Goal: Task Accomplishment & Management: Use online tool/utility

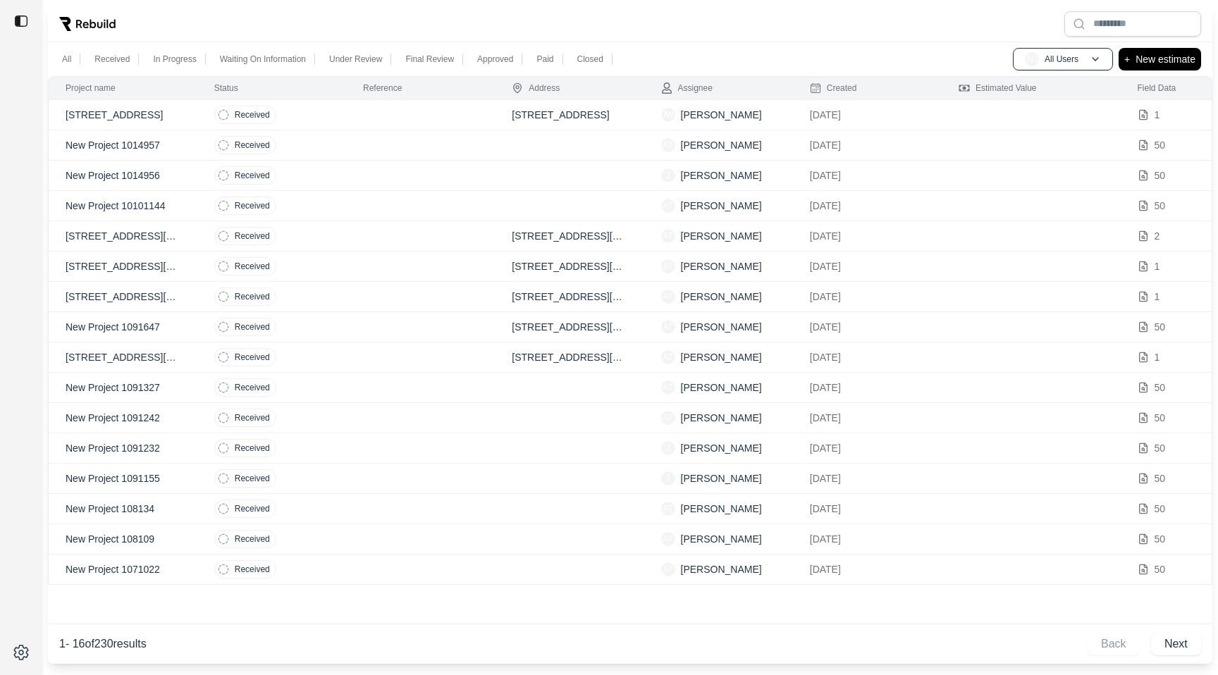
click at [458, 115] on td at bounding box center [420, 115] width 149 height 30
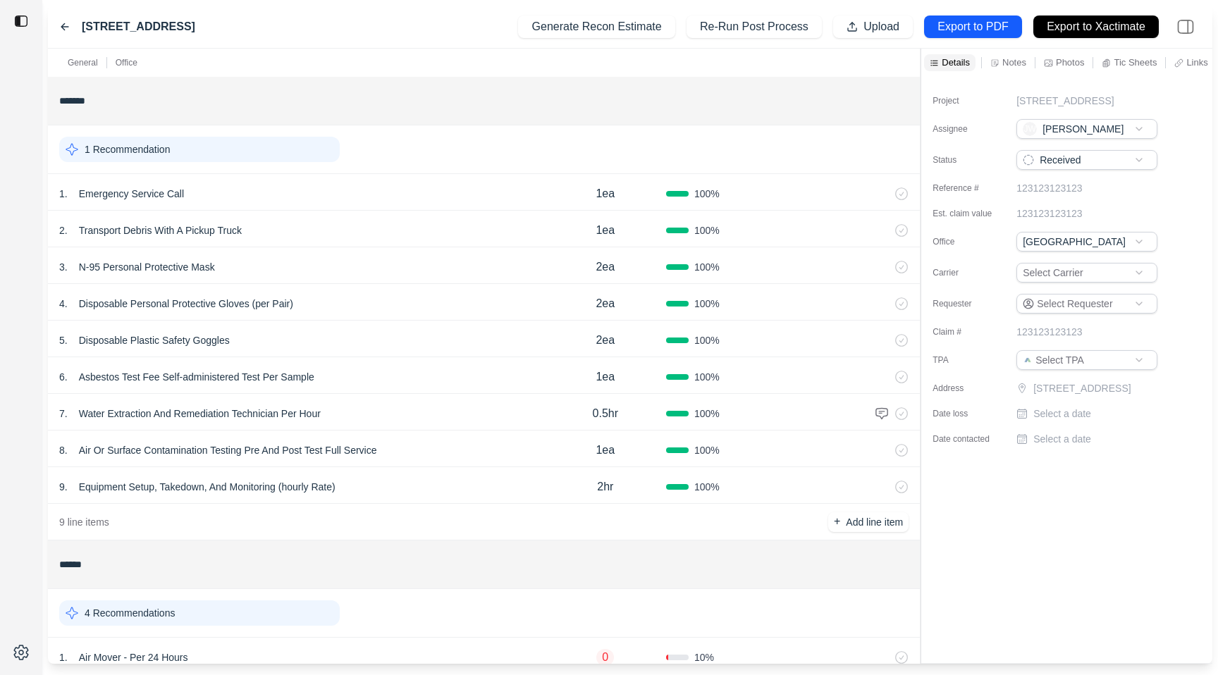
scroll to position [216, 0]
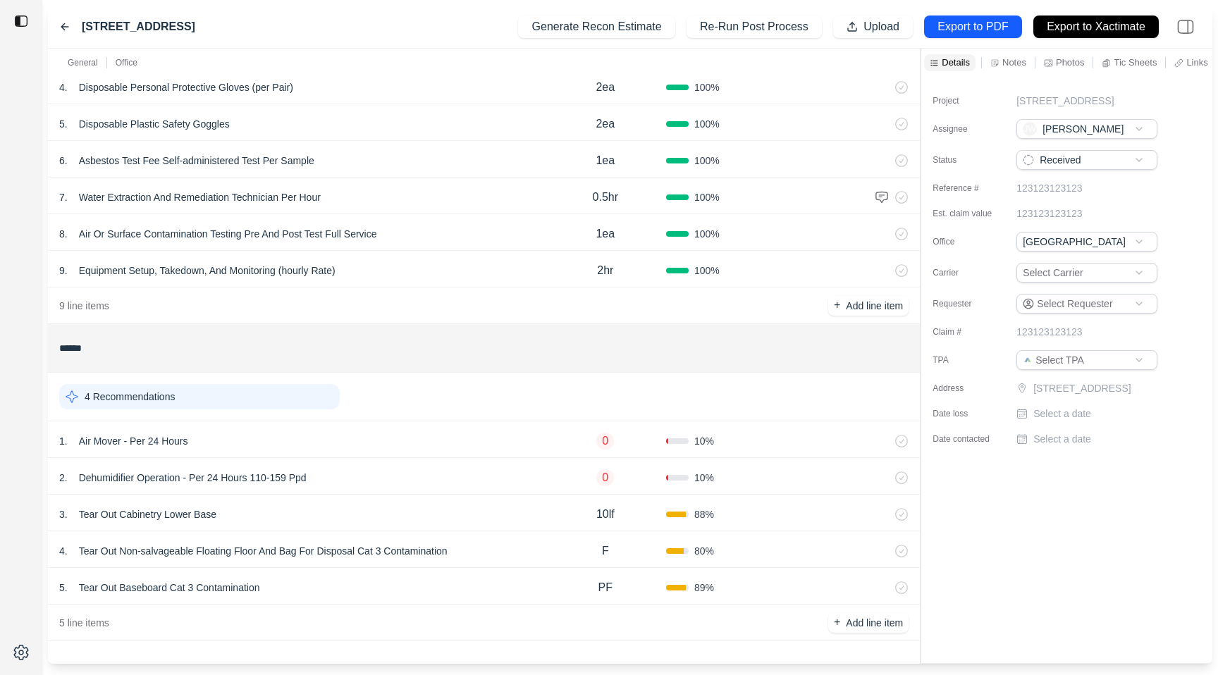
click at [400, 429] on div "1 . Air Mover - Per 24 Hours 0 10 %" at bounding box center [484, 439] width 872 height 37
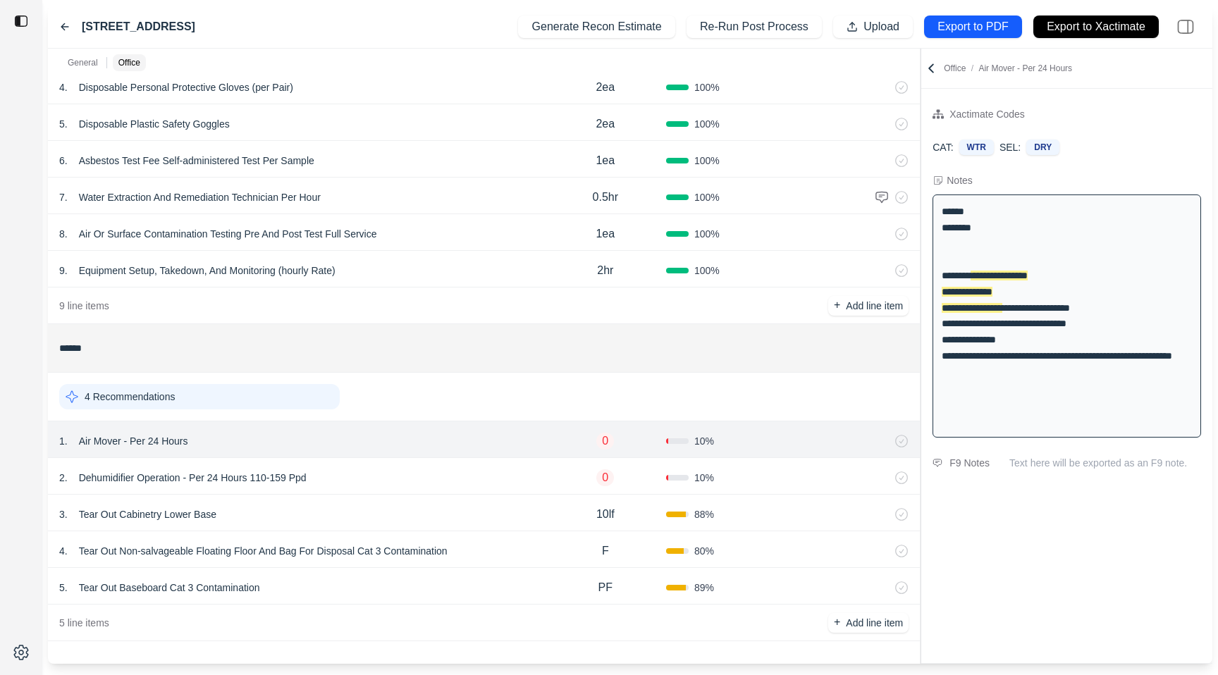
click at [63, 23] on icon at bounding box center [64, 26] width 11 height 11
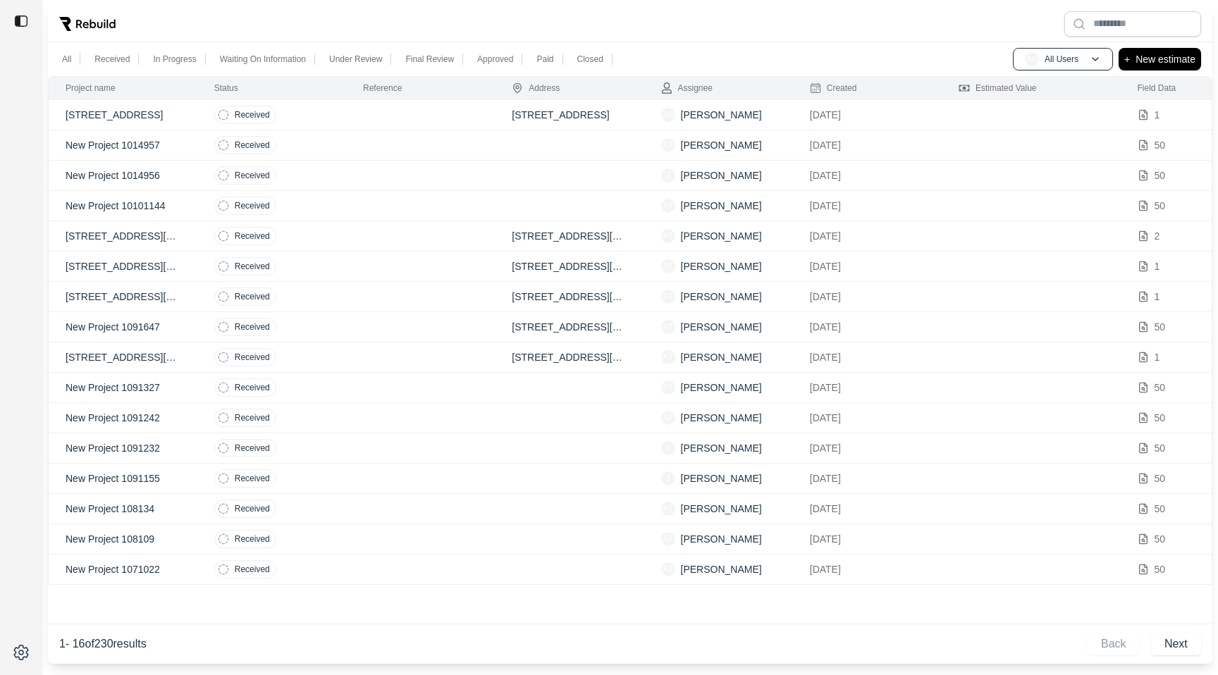
click at [382, 144] on td at bounding box center [420, 145] width 149 height 30
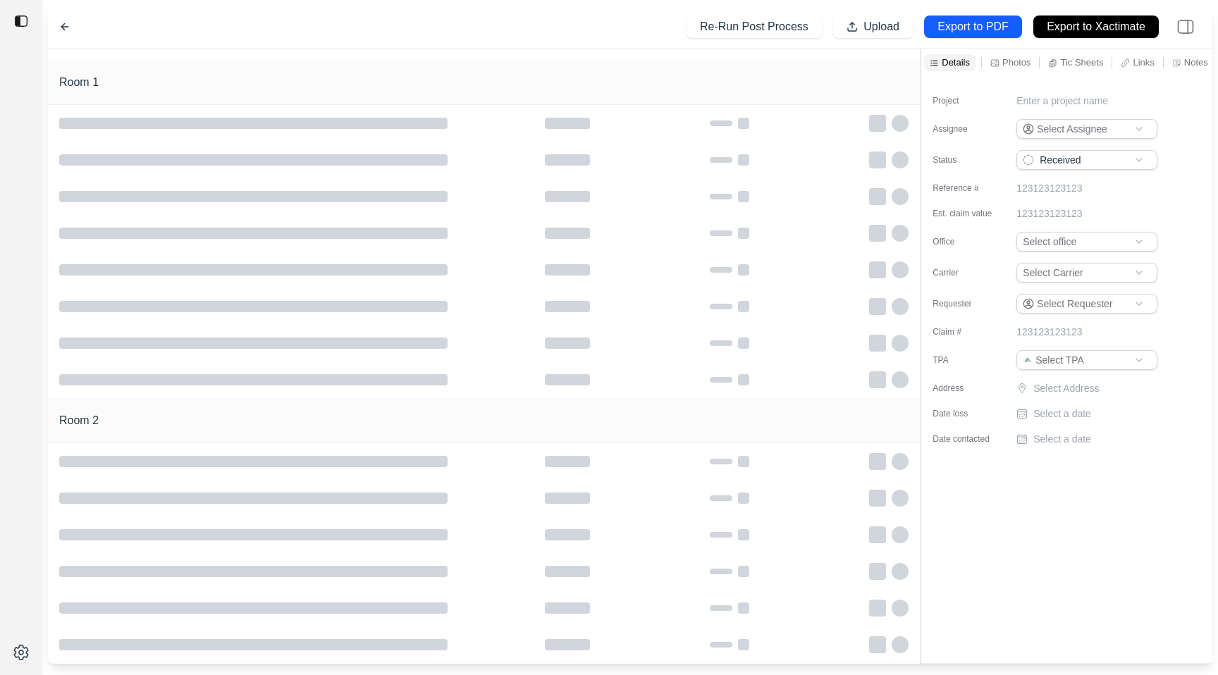
type input "**********"
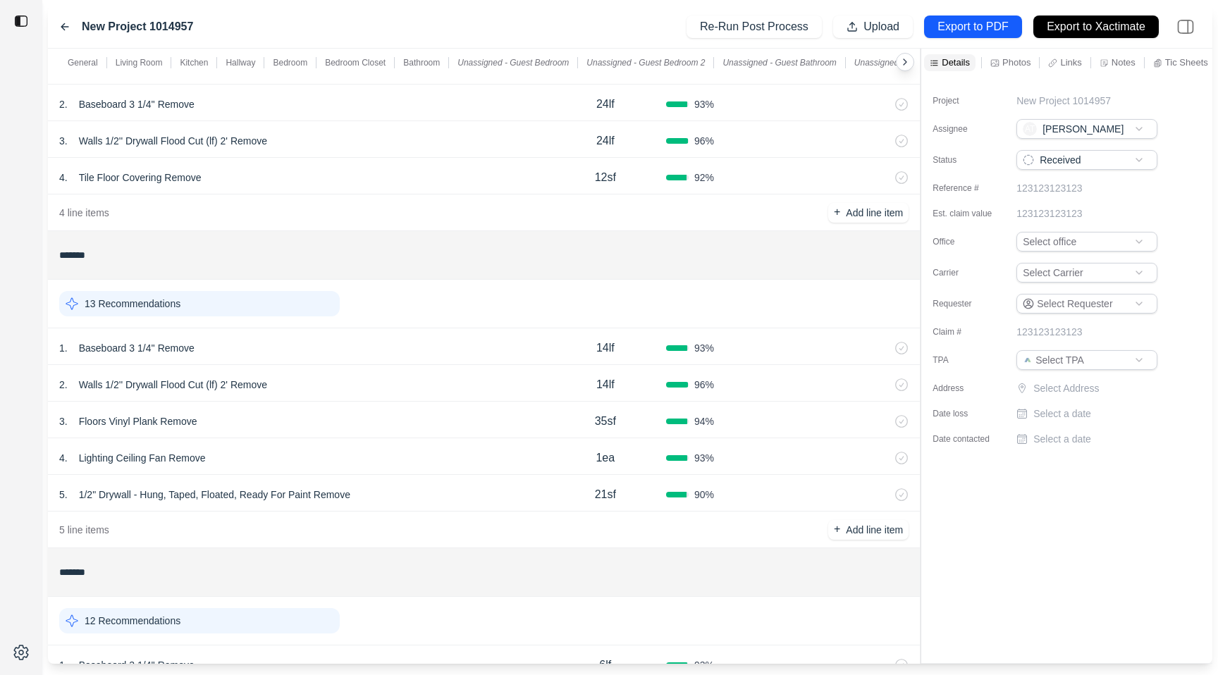
scroll to position [532, 0]
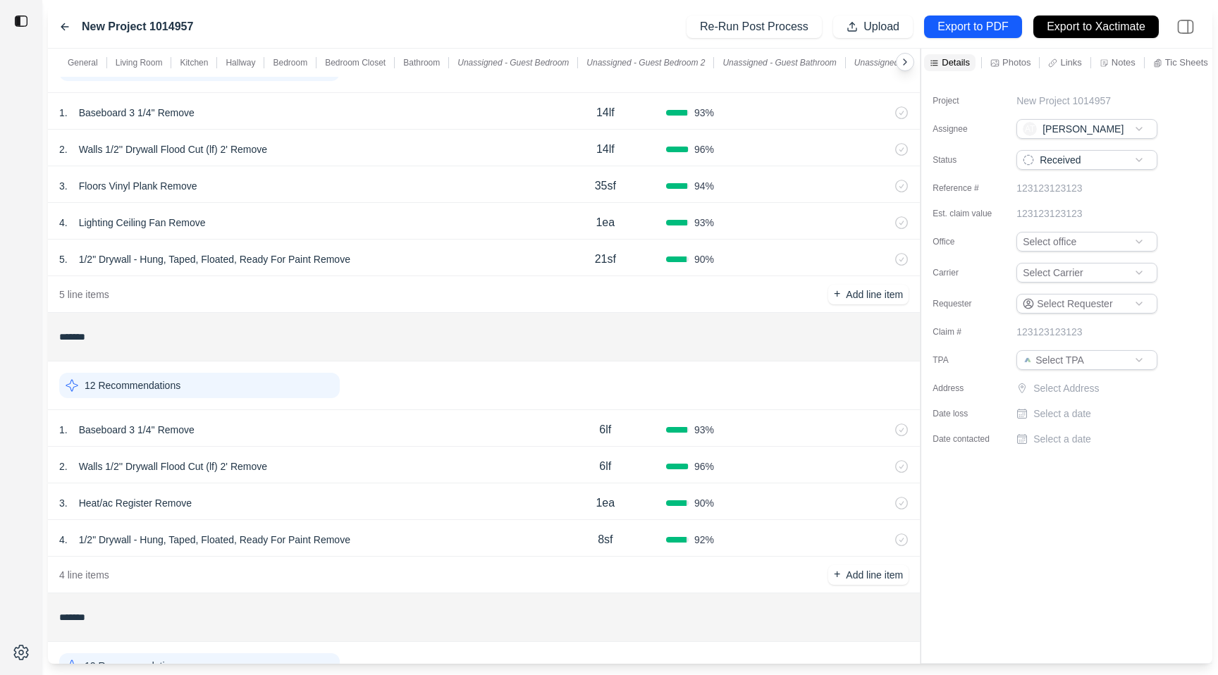
click at [423, 424] on div "1 . Baseboard 3 1/4'' Remove" at bounding box center [302, 430] width 486 height 20
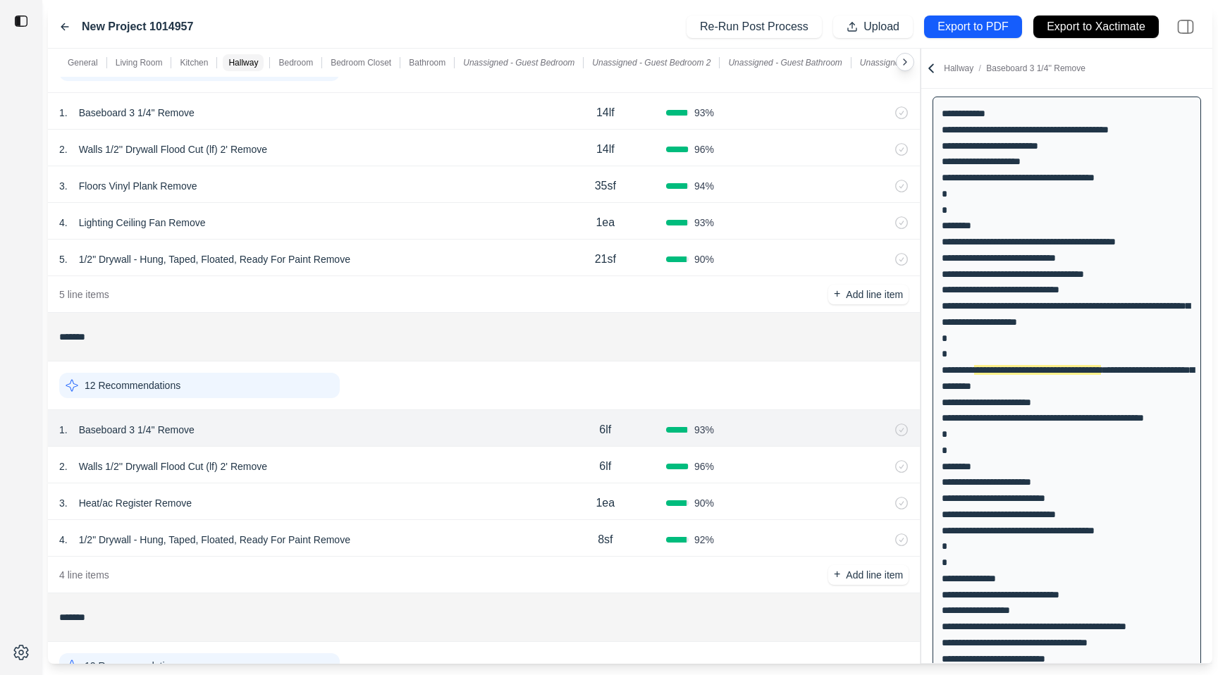
scroll to position [108, 0]
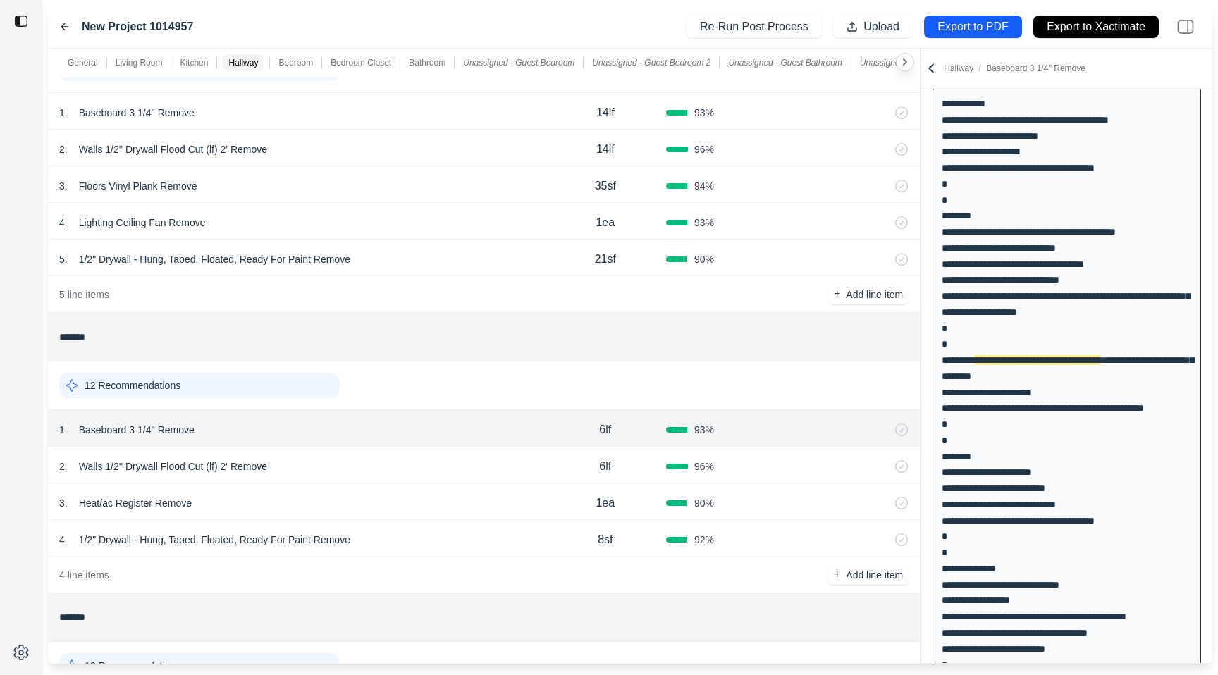
click at [59, 21] on icon at bounding box center [64, 26] width 11 height 11
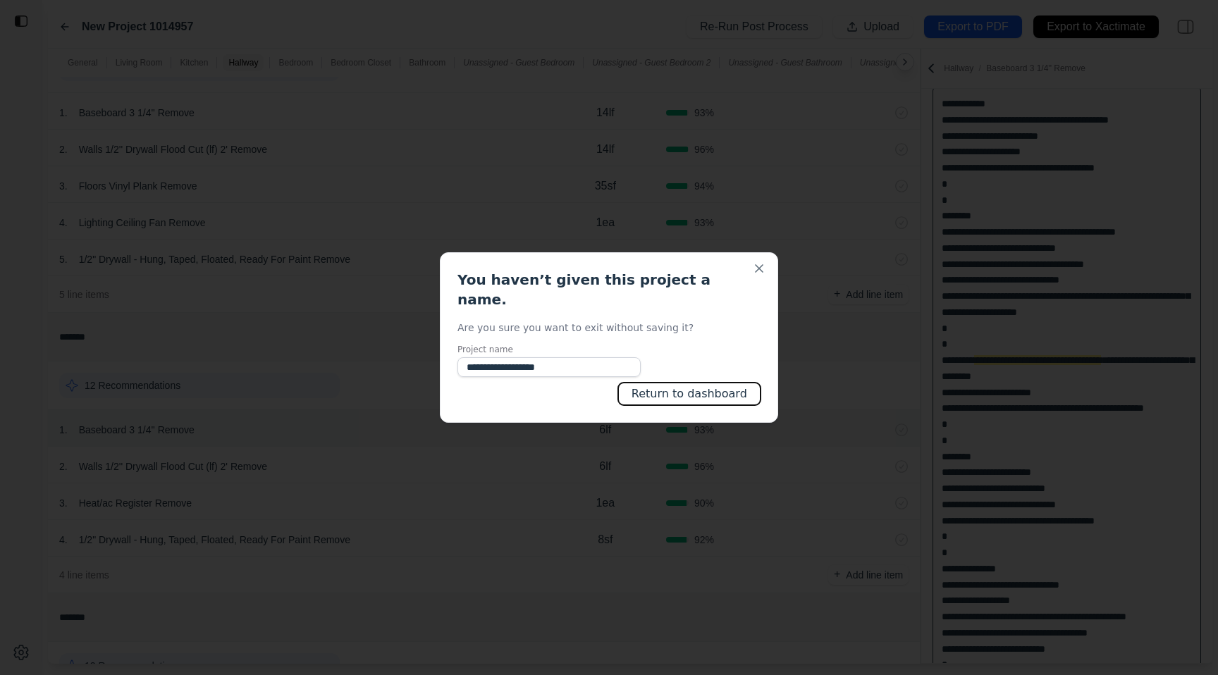
click at [688, 383] on button "Return to dashboard" at bounding box center [689, 394] width 142 height 23
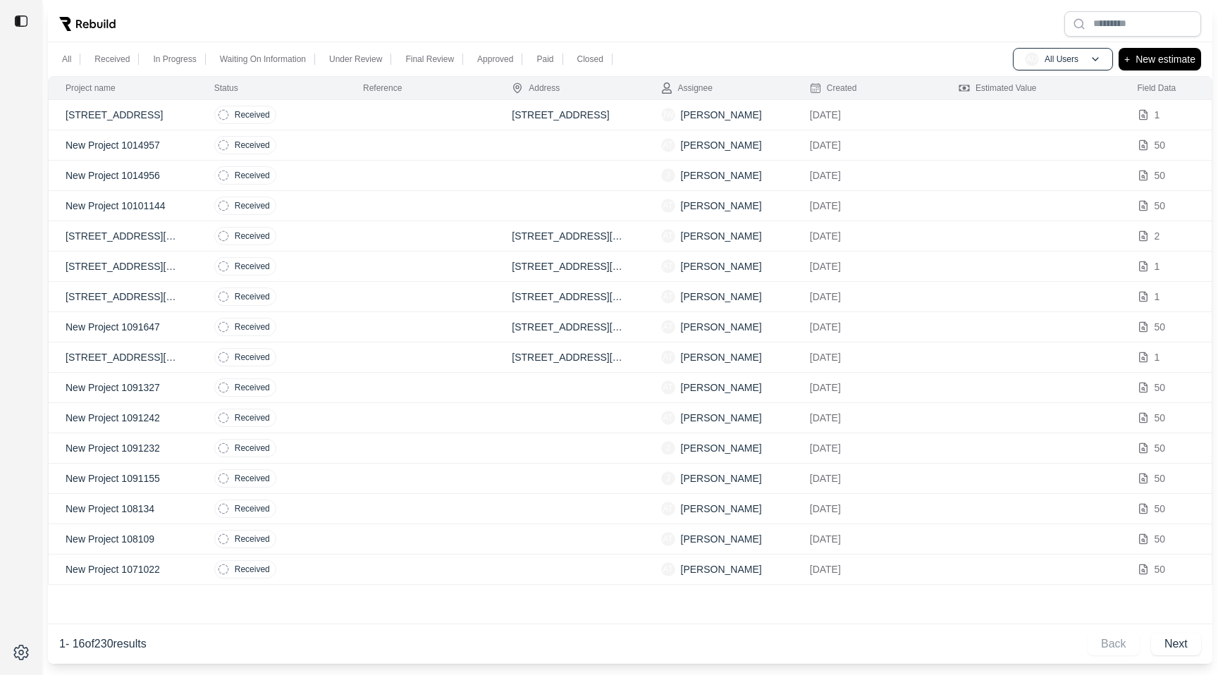
click at [749, 47] on div "All Received In Progress Waiting On Information Under Review Final Review Appro…" at bounding box center [630, 59] width 1164 height 34
click at [1157, 56] on p "New estimate" at bounding box center [1165, 59] width 60 height 17
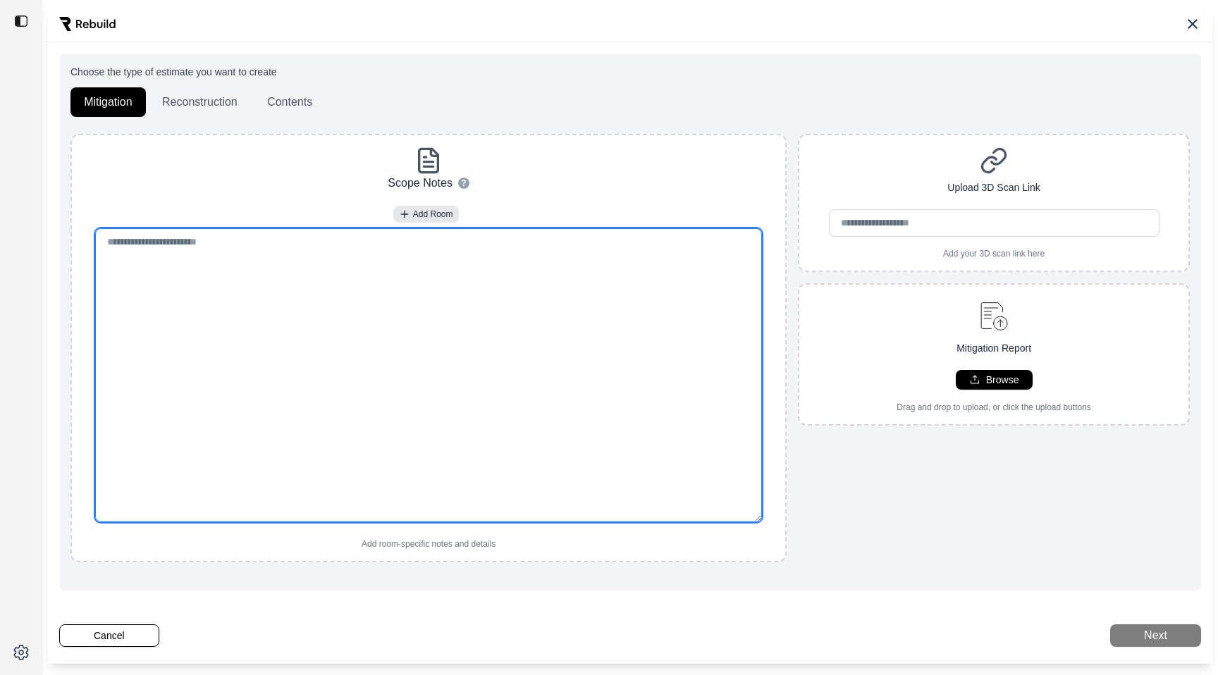
click at [334, 334] on textarea at bounding box center [428, 375] width 667 height 294
paste textarea "**********"
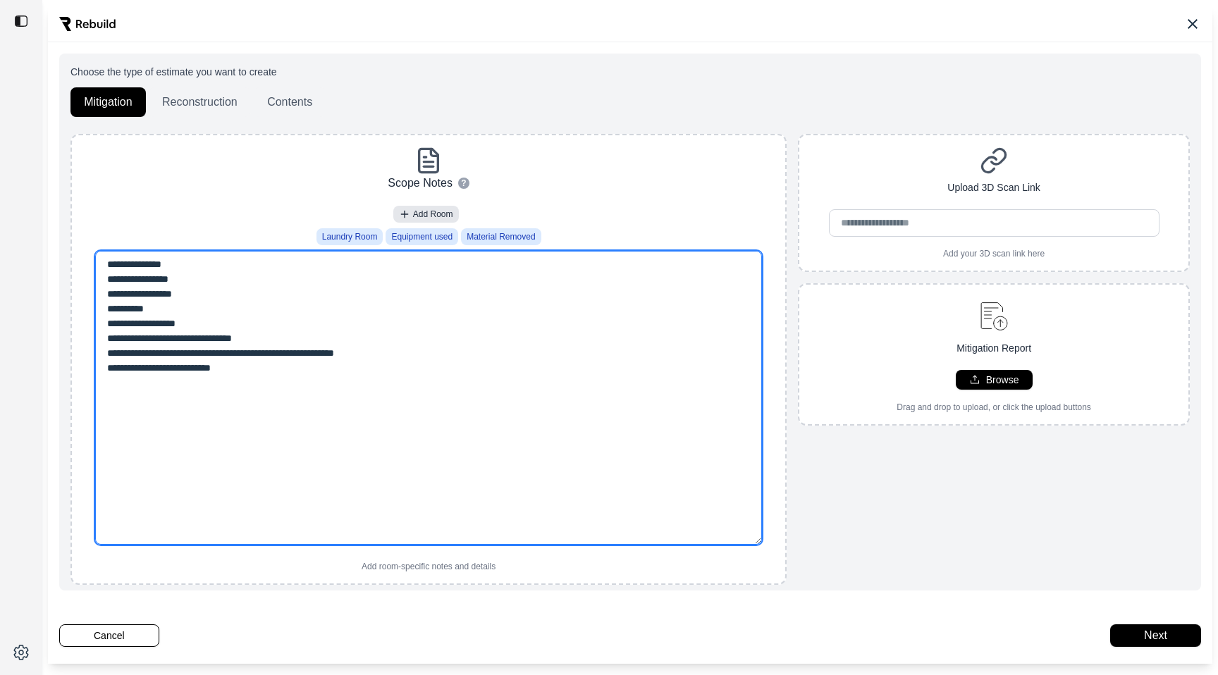
type textarea "**********"
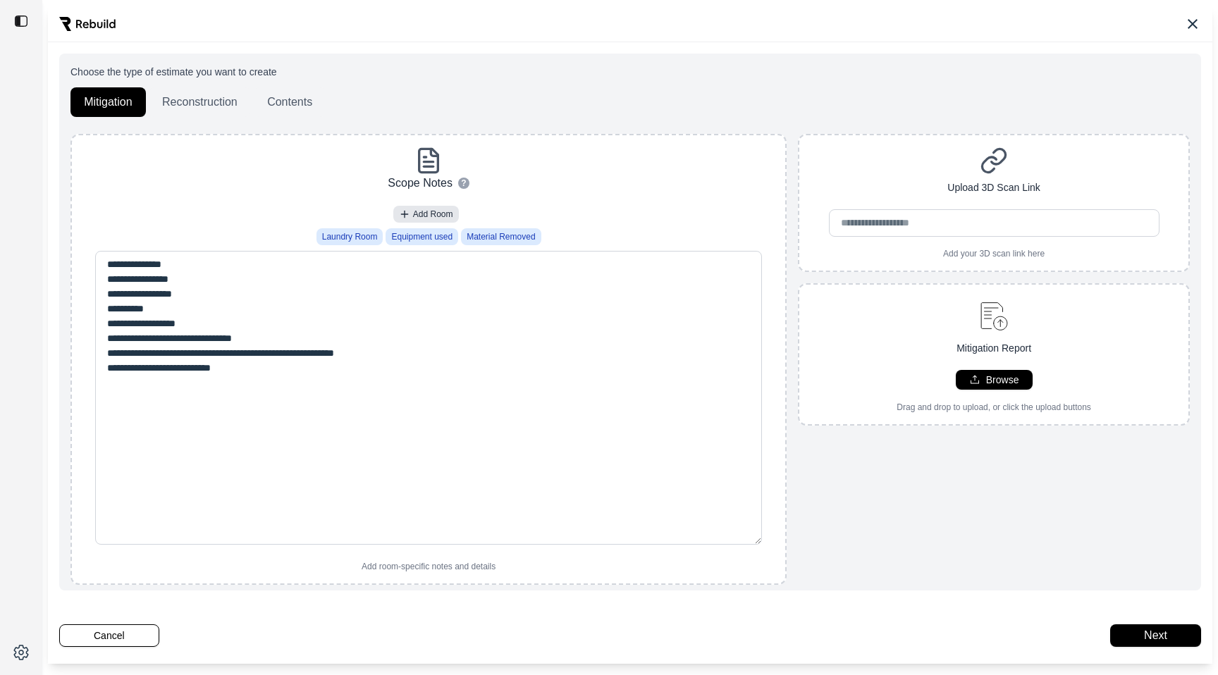
click at [308, 220] on div "Add Room" at bounding box center [429, 217] width 702 height 23
click at [1145, 636] on button "Next" at bounding box center [1155, 635] width 91 height 23
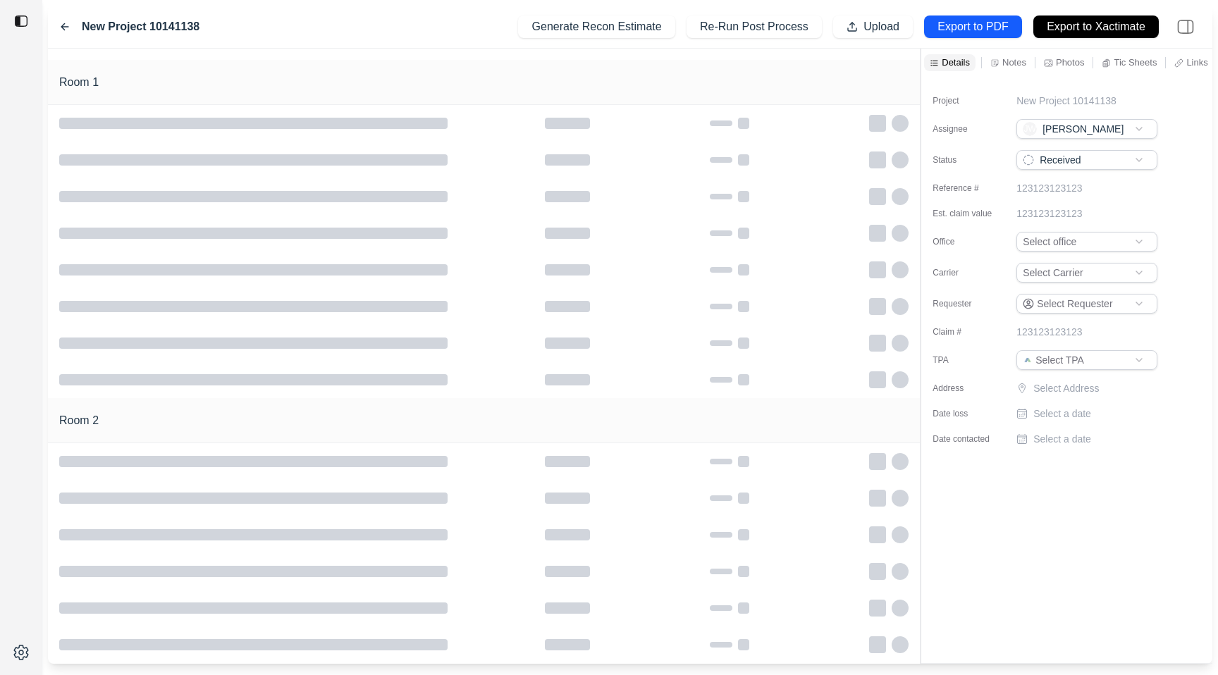
click at [1064, 109] on div "Project New Project 10141138 Assignee JW Jack Walters Status Received Reference…" at bounding box center [1066, 264] width 291 height 375
click at [1068, 102] on p "New Project 10141138" at bounding box center [1066, 101] width 100 height 14
drag, startPoint x: 1149, startPoint y: 104, endPoint x: 881, endPoint y: 101, distance: 268.5
click at [881, 101] on div "**********" at bounding box center [630, 356] width 1164 height 615
type input "**********"
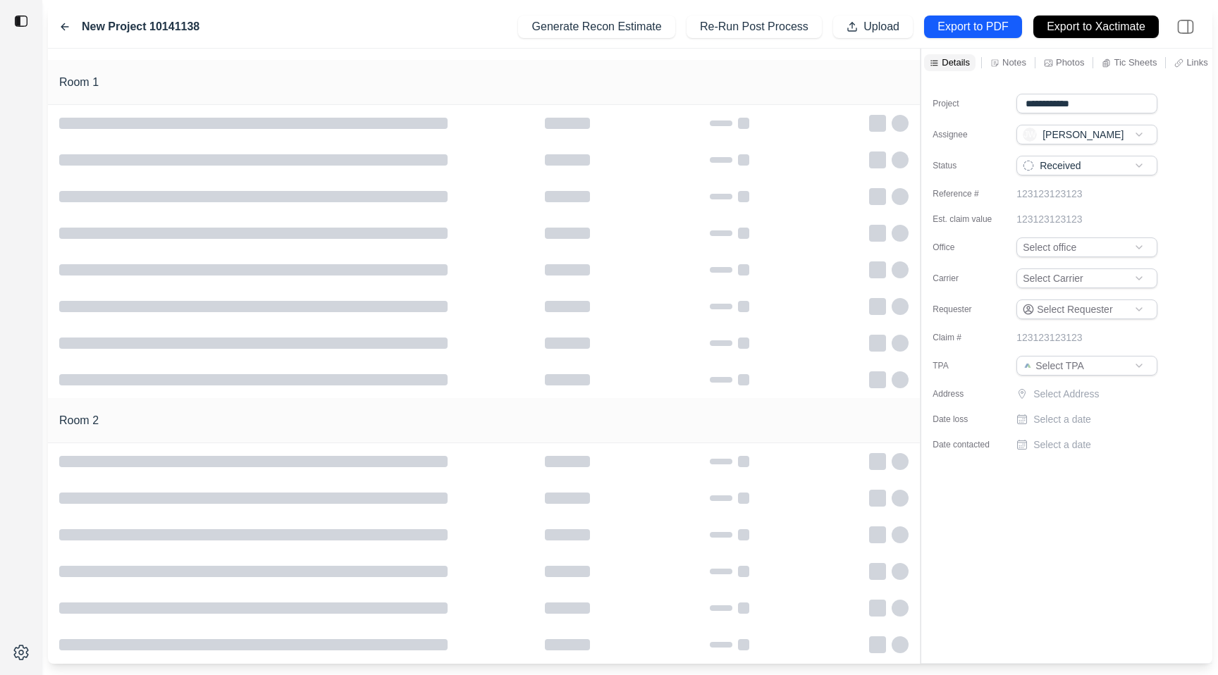
click at [999, 96] on div "Project" at bounding box center [967, 104] width 70 height 20
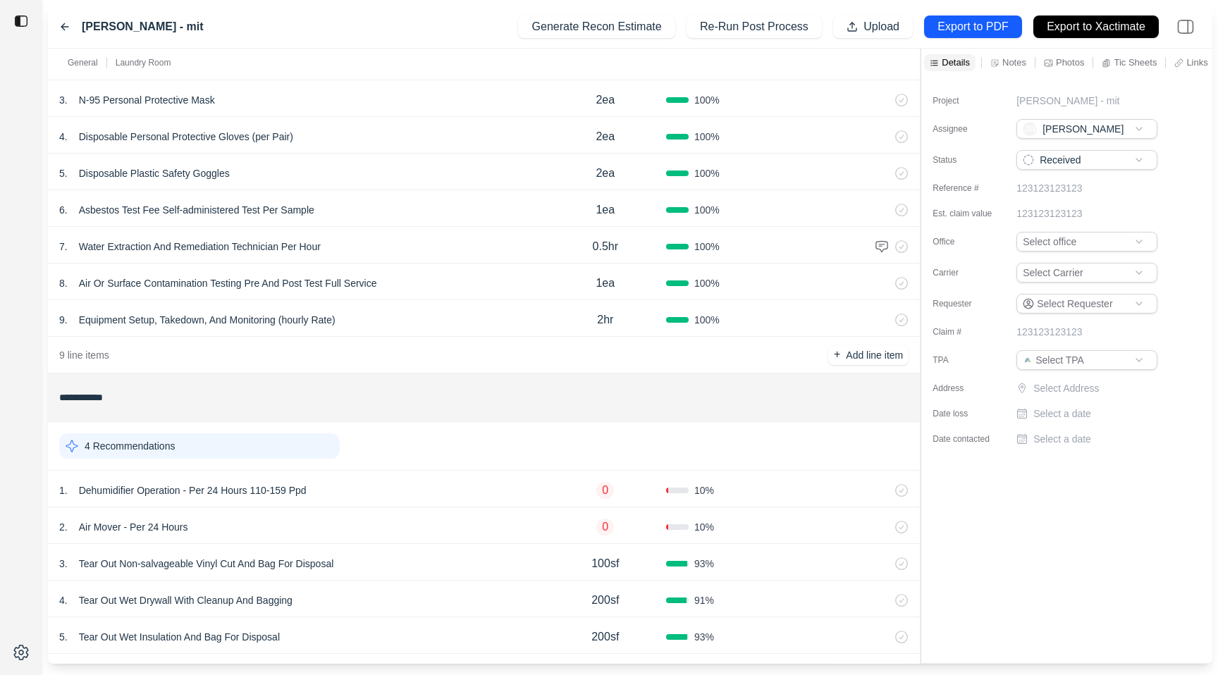
scroll to position [166, 0]
click at [423, 471] on div "4 Recommendations" at bounding box center [484, 448] width 872 height 49
click at [423, 488] on div "1 . Dehumidifier Operation - Per 24 Hours 110-159 Ppd" at bounding box center [302, 492] width 486 height 20
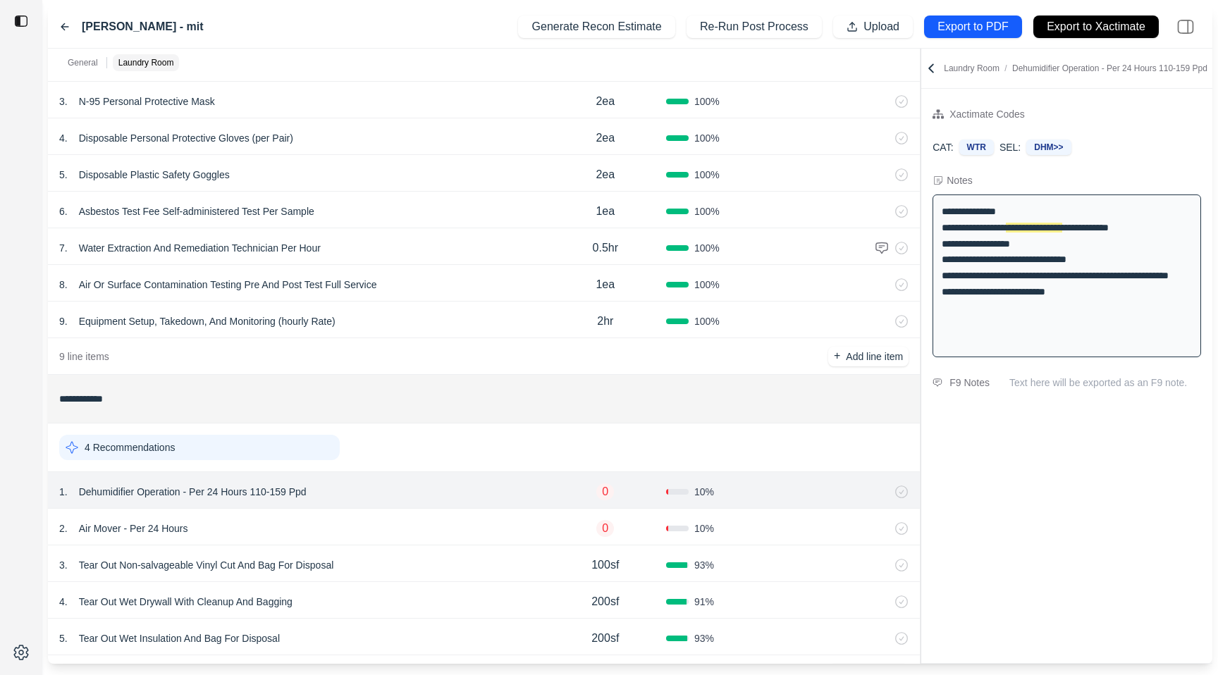
click at [423, 511] on div "2 . Air Mover - Per 24 Hours 0 10 %" at bounding box center [484, 527] width 872 height 37
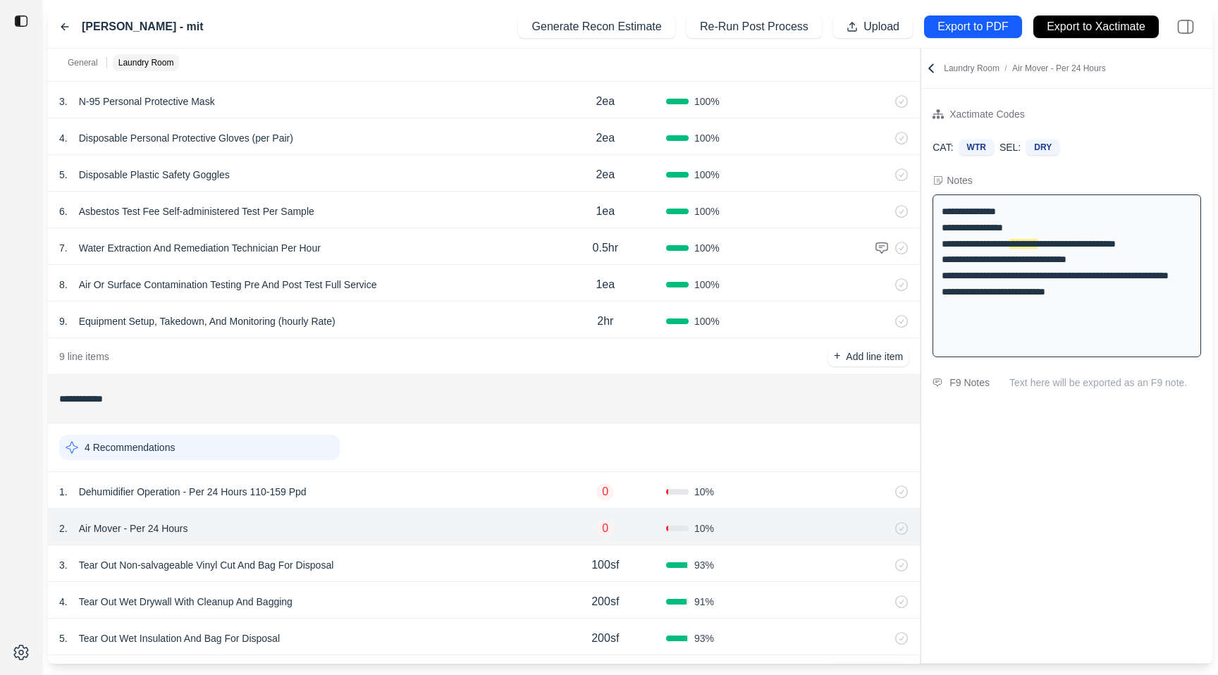
click at [424, 492] on div "1 . Dehumidifier Operation - Per 24 Hours 110-159 Ppd" at bounding box center [302, 492] width 486 height 20
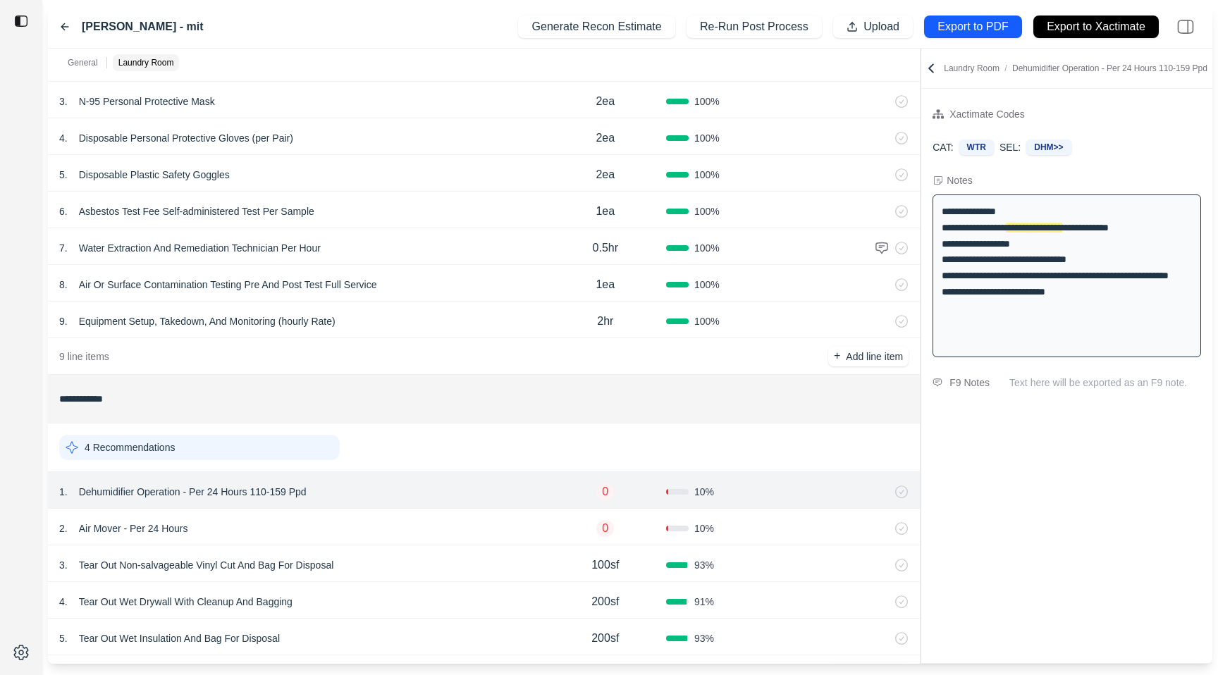
click at [424, 519] on div "2 . Air Mover - Per 24 Hours" at bounding box center [302, 529] width 486 height 20
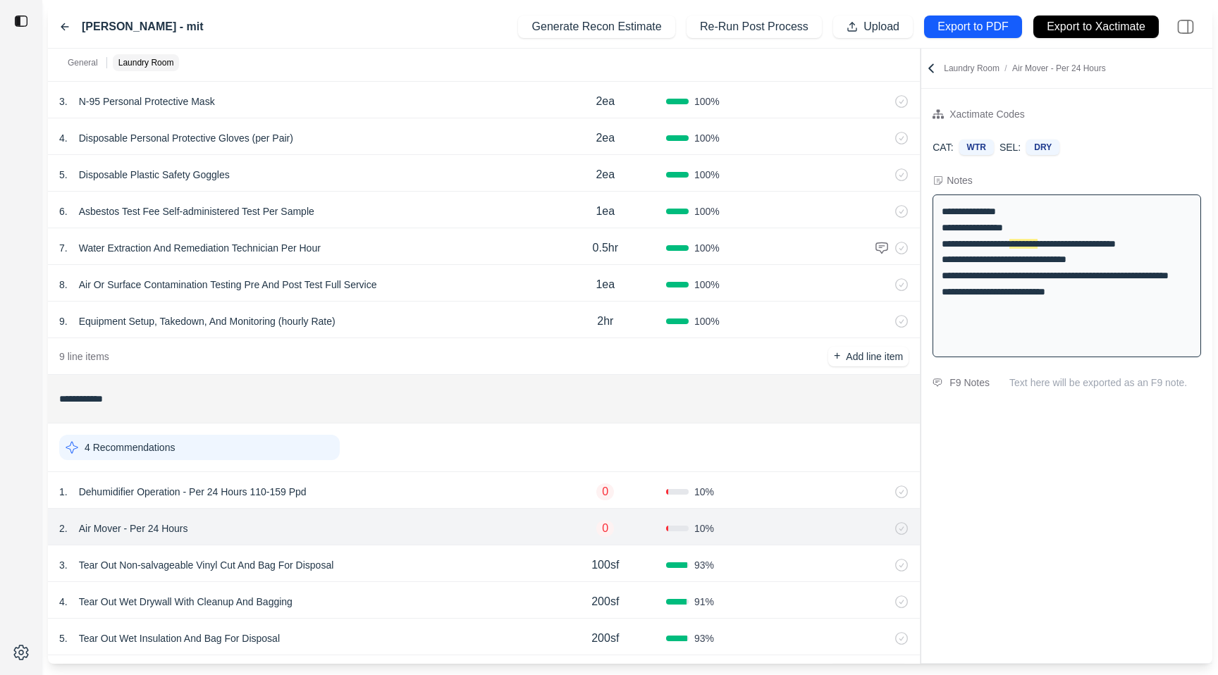
scroll to position [216, 0]
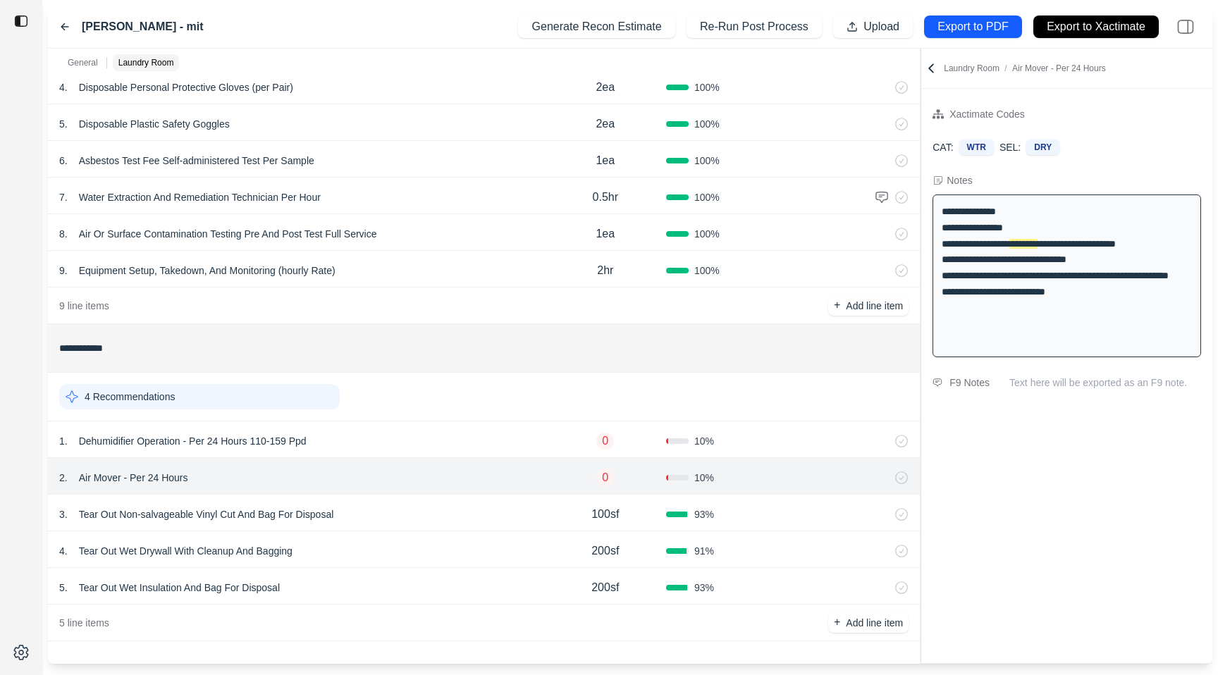
click at [424, 519] on div "3 . Tear Out Non-salvageable Vinyl Cut And Bag For Disposal" at bounding box center [302, 515] width 486 height 20
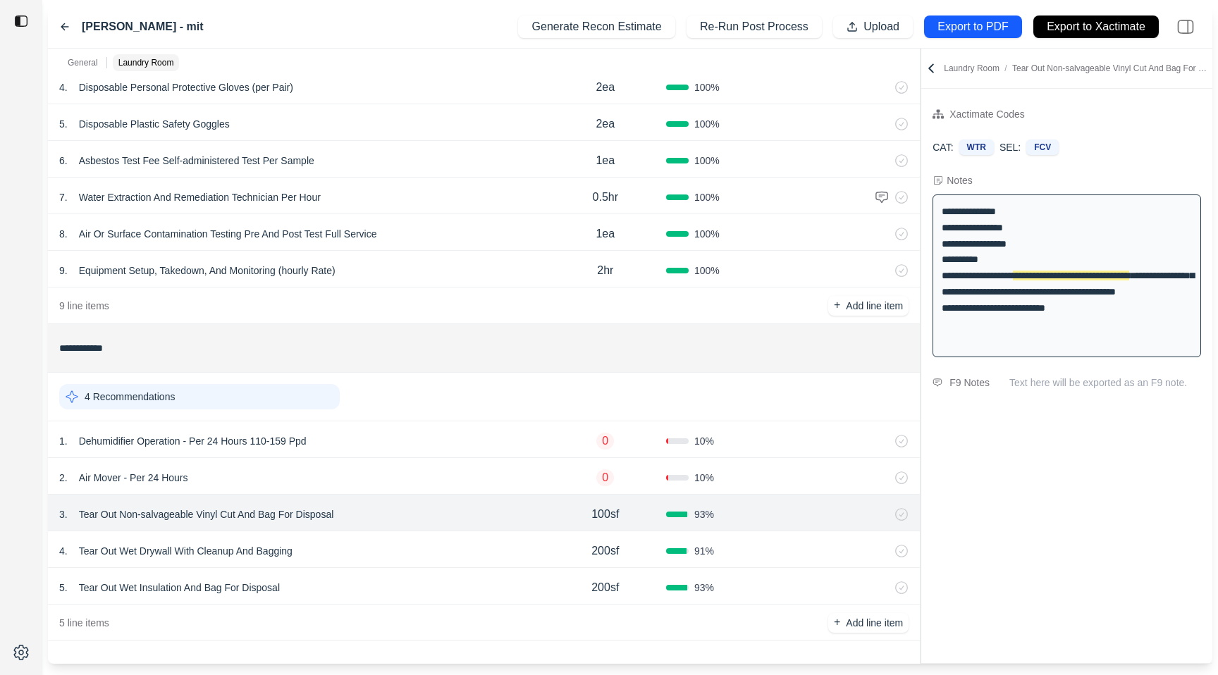
click at [435, 578] on div "5 . Tear Out Wet Insulation And Bag For Disposal" at bounding box center [302, 588] width 486 height 20
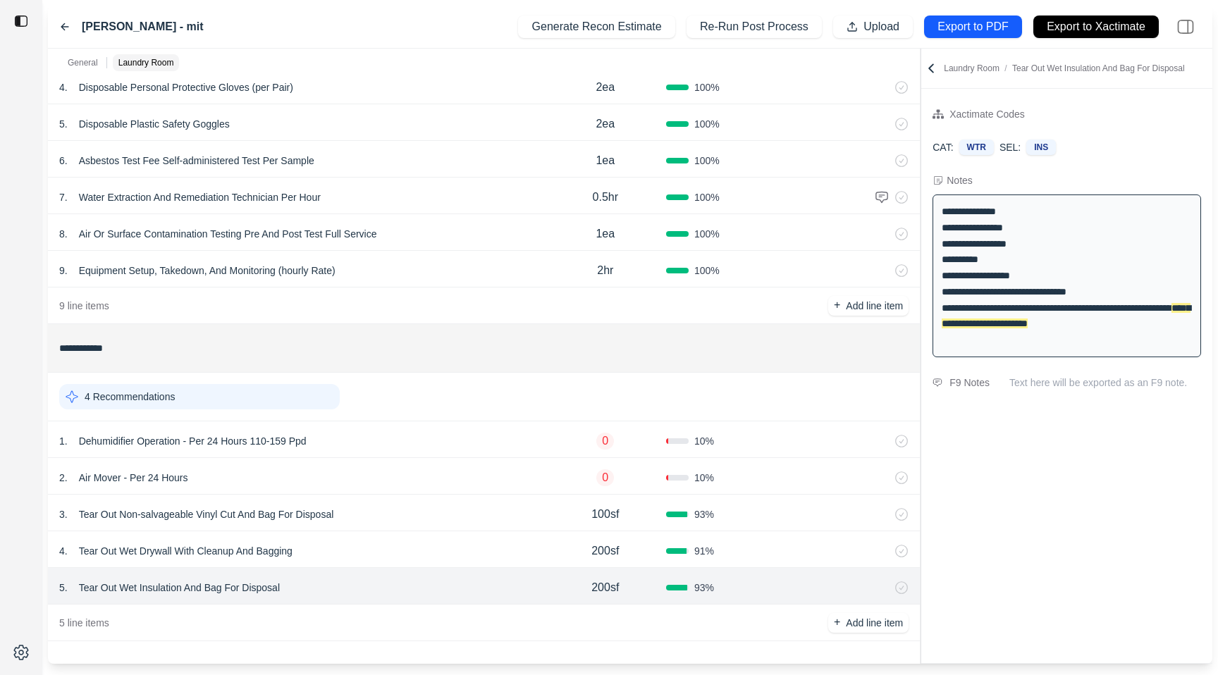
click at [440, 541] on div "4 . Tear Out Wet Drywall With Cleanup And Bagging" at bounding box center [302, 551] width 486 height 20
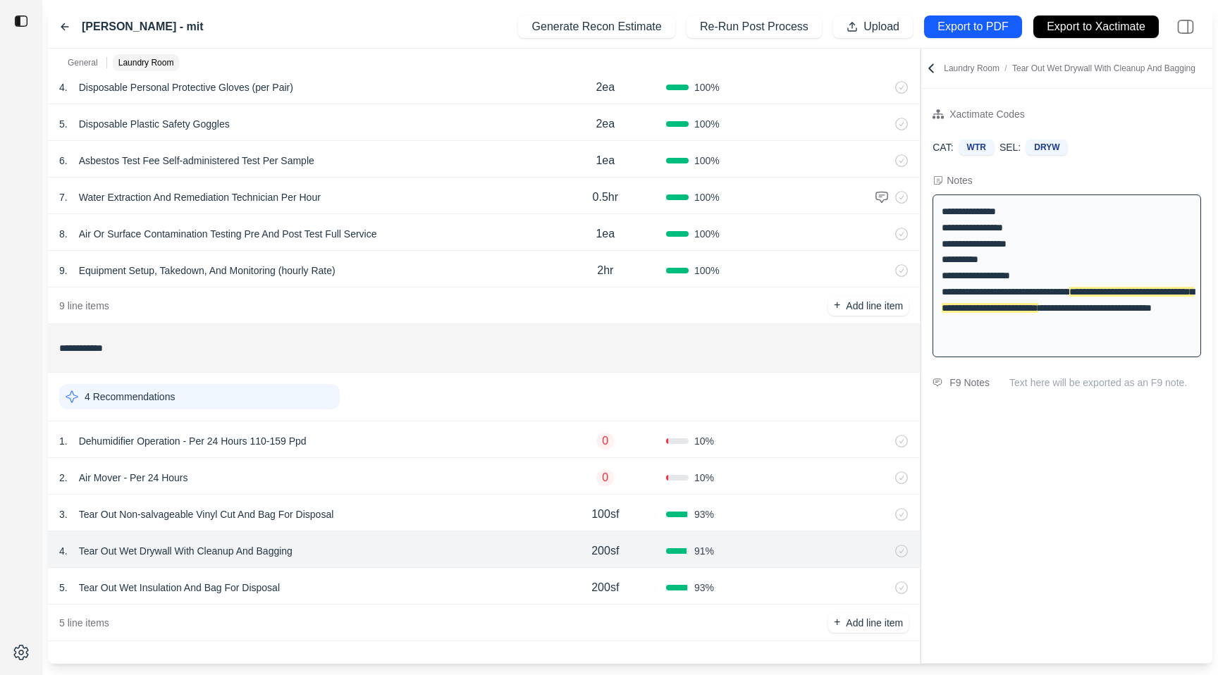
click at [459, 509] on div "3 . Tear Out Non-salvageable Vinyl Cut And Bag For Disposal" at bounding box center [302, 515] width 486 height 20
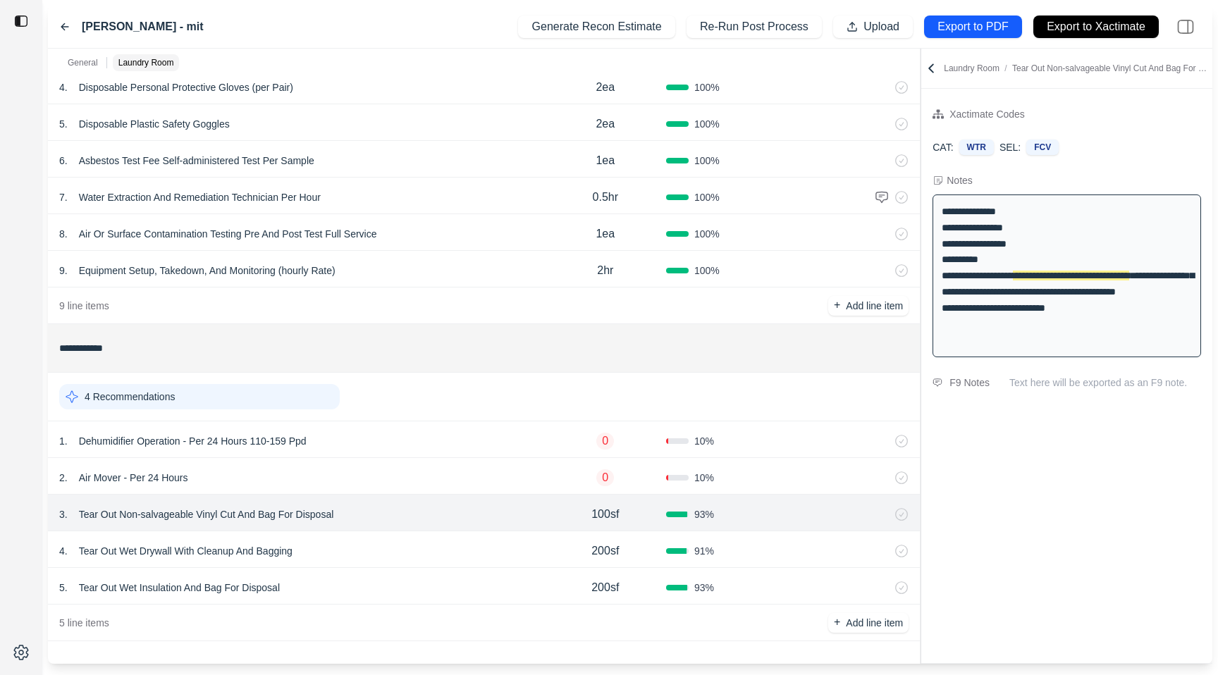
click at [457, 475] on div "2 . Air Mover - Per 24 Hours" at bounding box center [302, 478] width 486 height 20
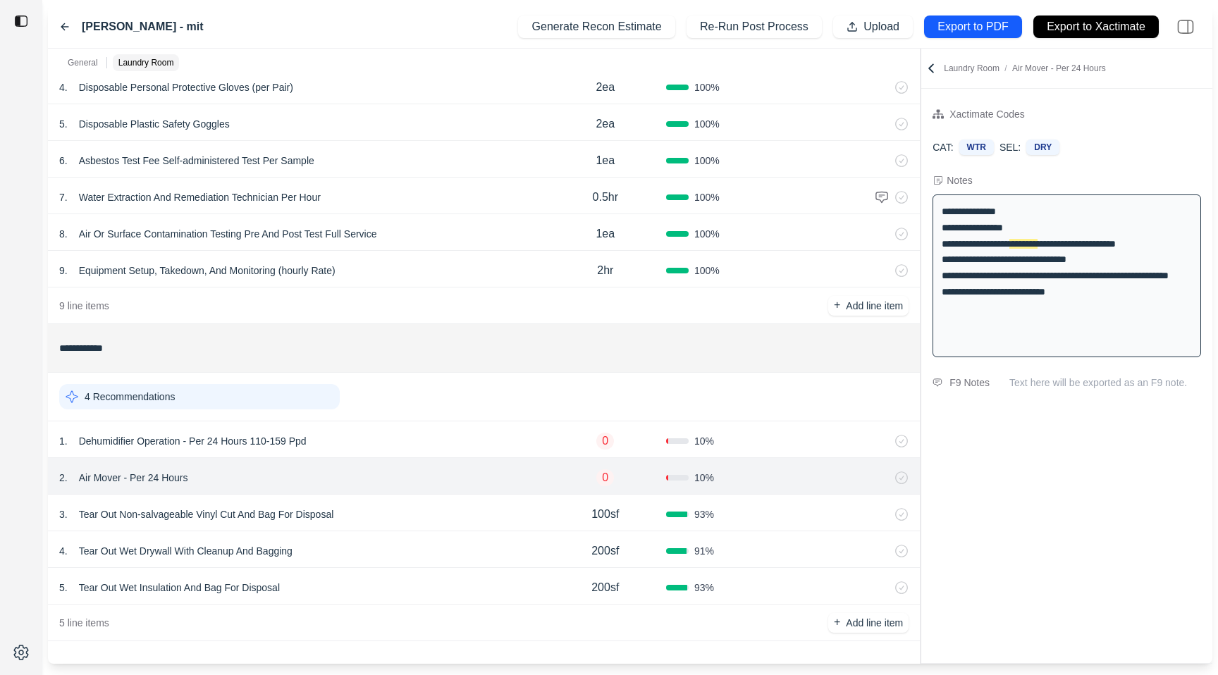
click at [457, 441] on div "1 . Dehumidifier Operation - Per 24 Hours 110-159 Ppd" at bounding box center [302, 441] width 486 height 20
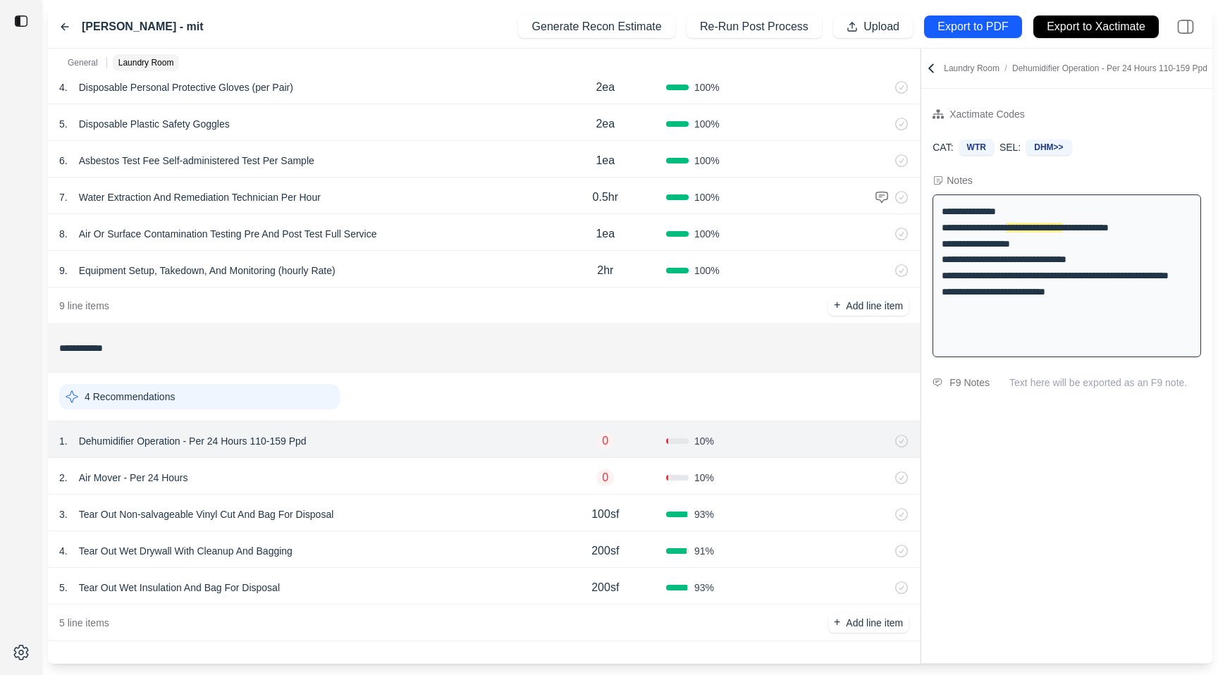
click at [450, 469] on div "2 . Air Mover - Per 24 Hours" at bounding box center [302, 478] width 486 height 20
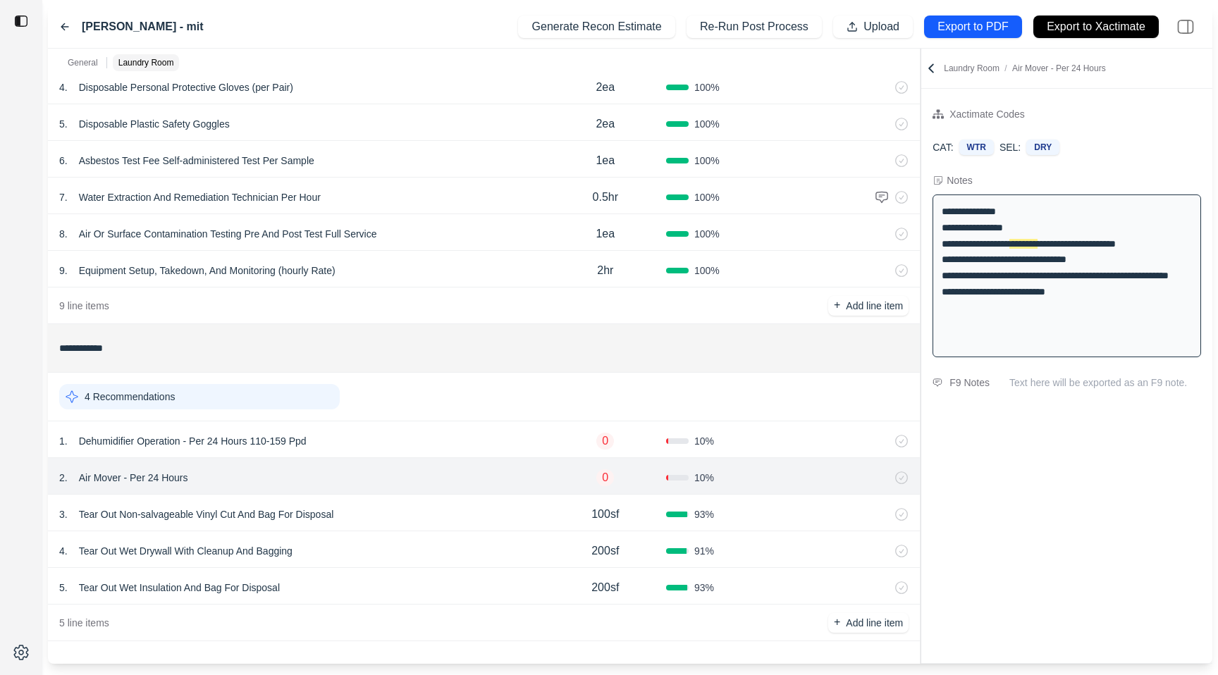
click at [450, 448] on div "1 . Dehumidifier Operation - Per 24 Hours 110-159 Ppd" at bounding box center [302, 441] width 486 height 20
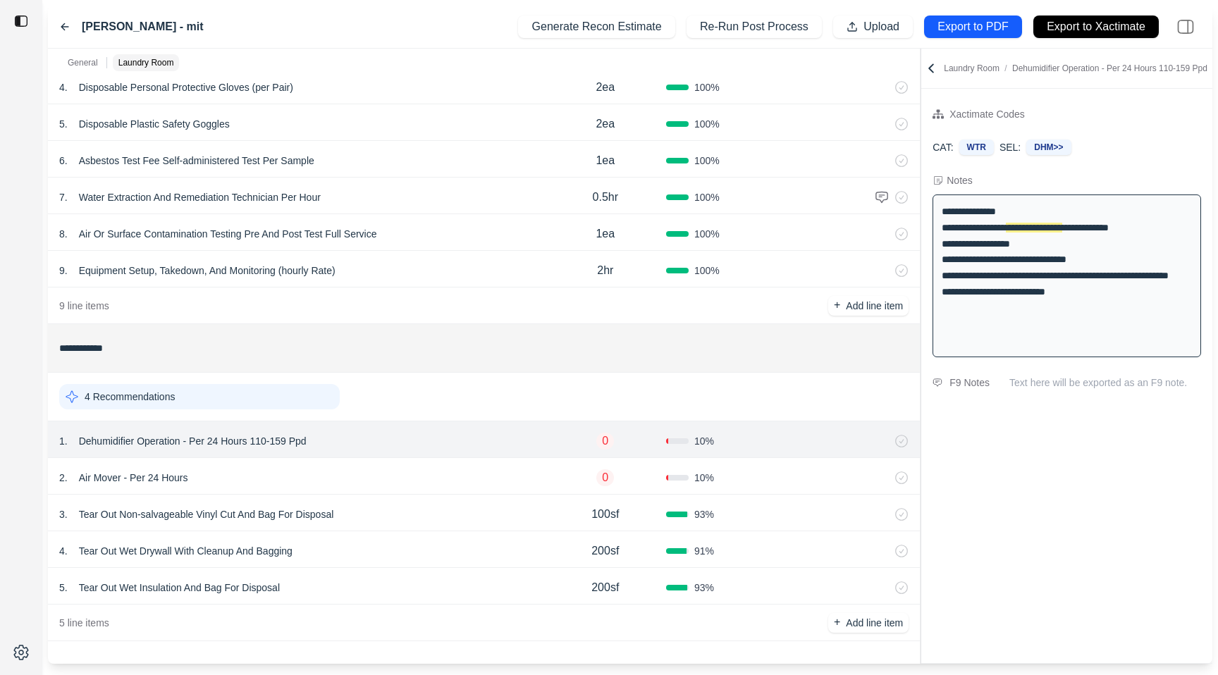
click at [827, 86] on div "**********" at bounding box center [630, 356] width 1164 height 615
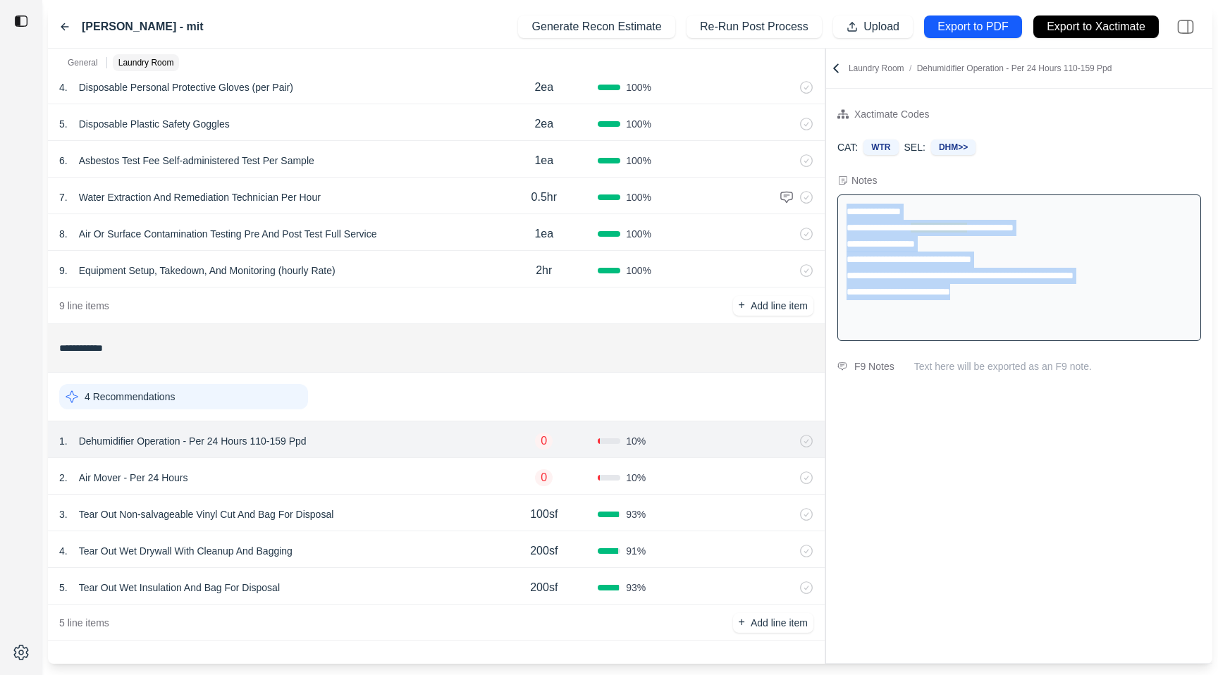
drag, startPoint x: 846, startPoint y: 211, endPoint x: 991, endPoint y: 330, distance: 187.3
click at [991, 330] on div "**********" at bounding box center [1019, 268] width 364 height 147
copy div "**********"
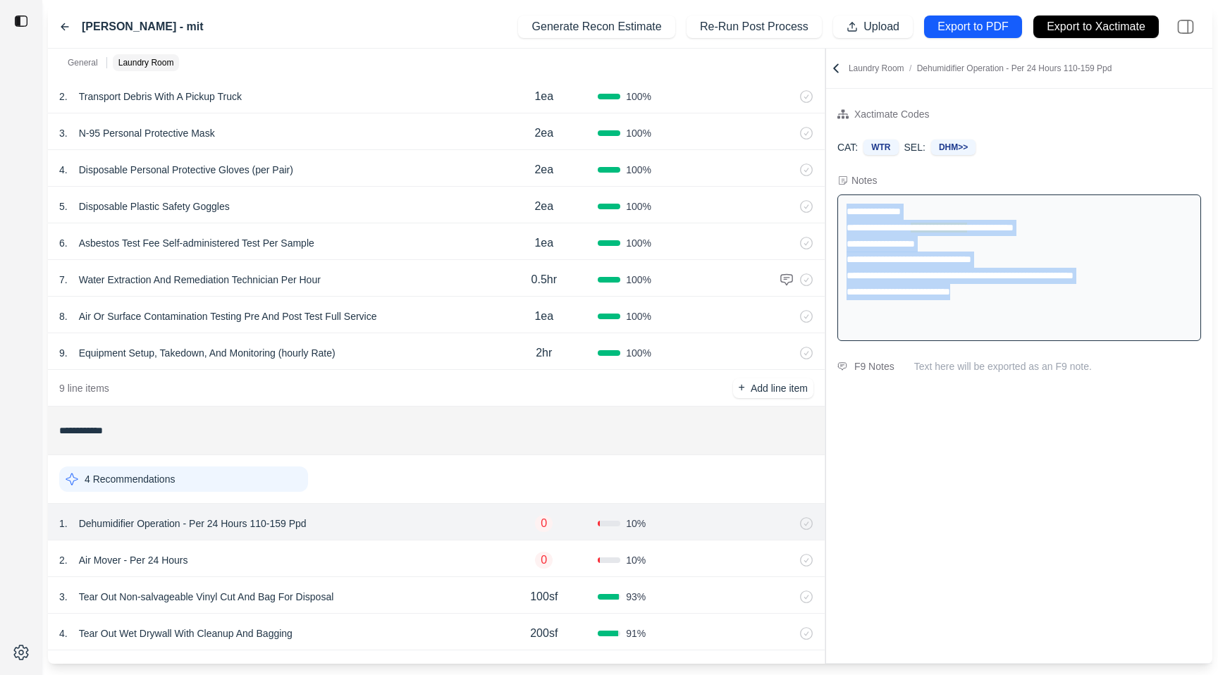
scroll to position [111, 0]
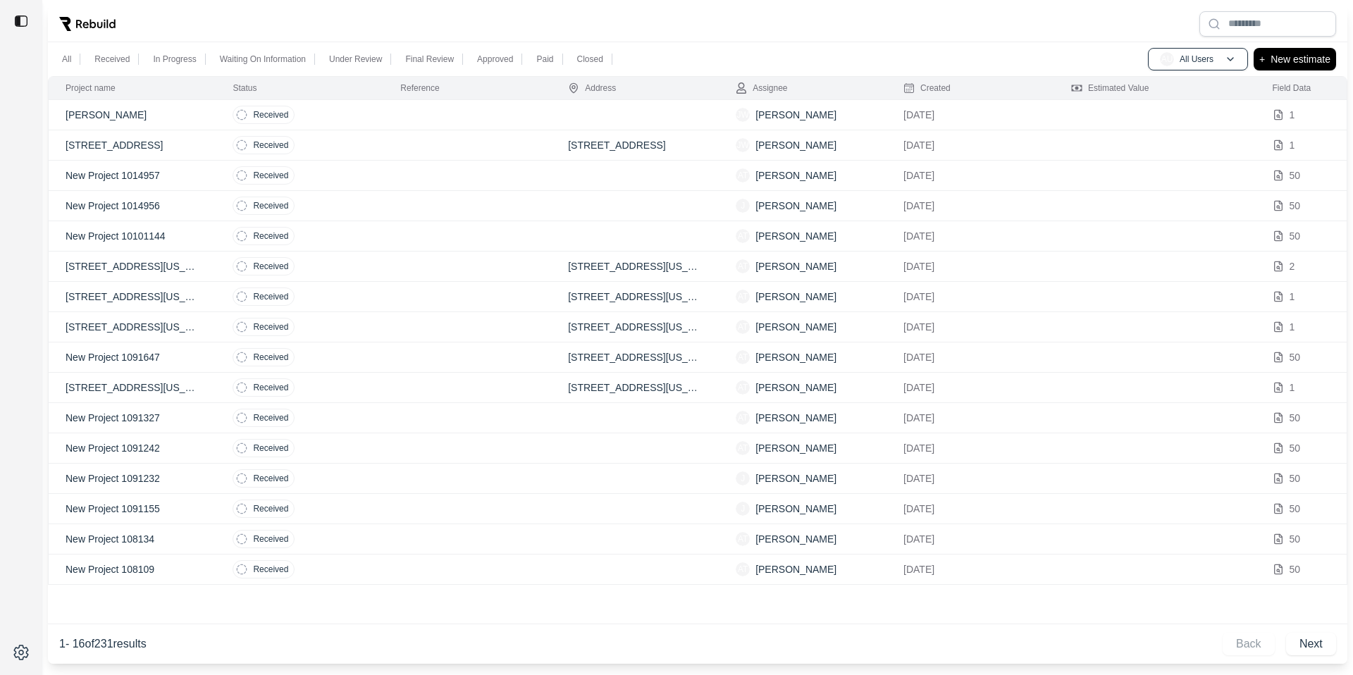
click at [354, 124] on td "Received" at bounding box center [300, 115] width 168 height 30
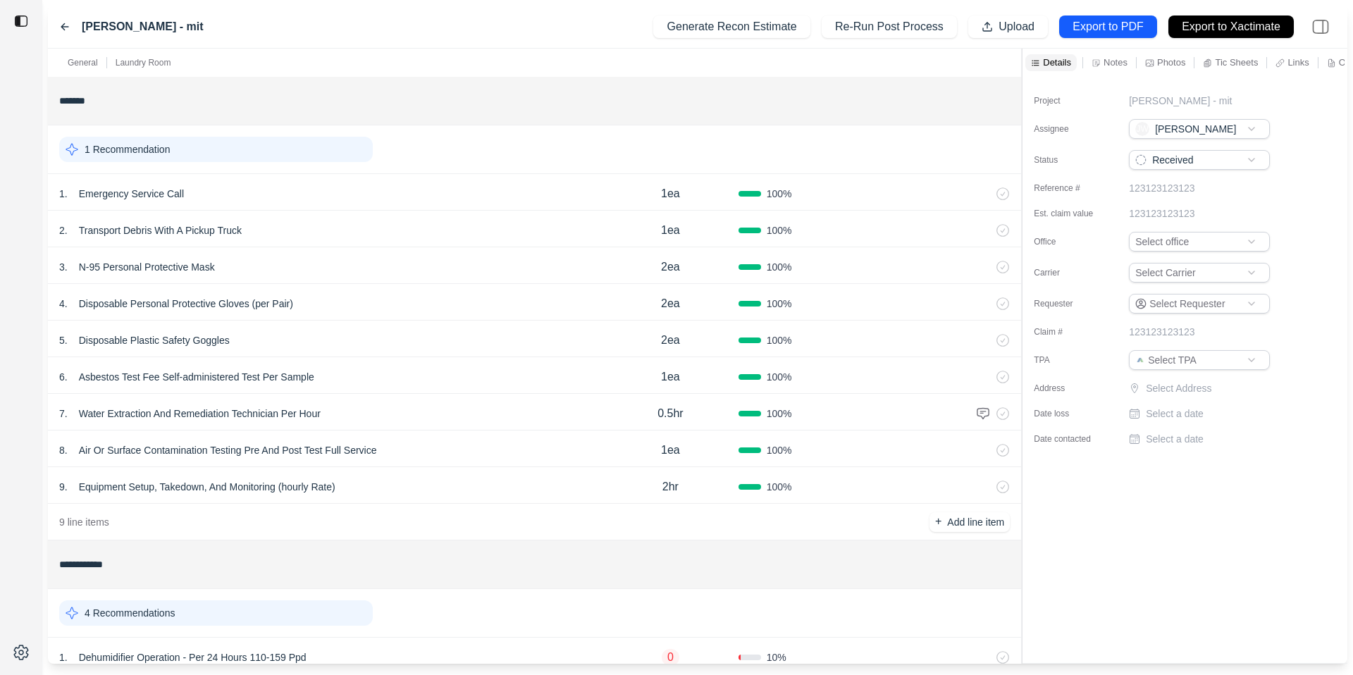
click at [1108, 64] on p "Notes" at bounding box center [1116, 62] width 24 height 12
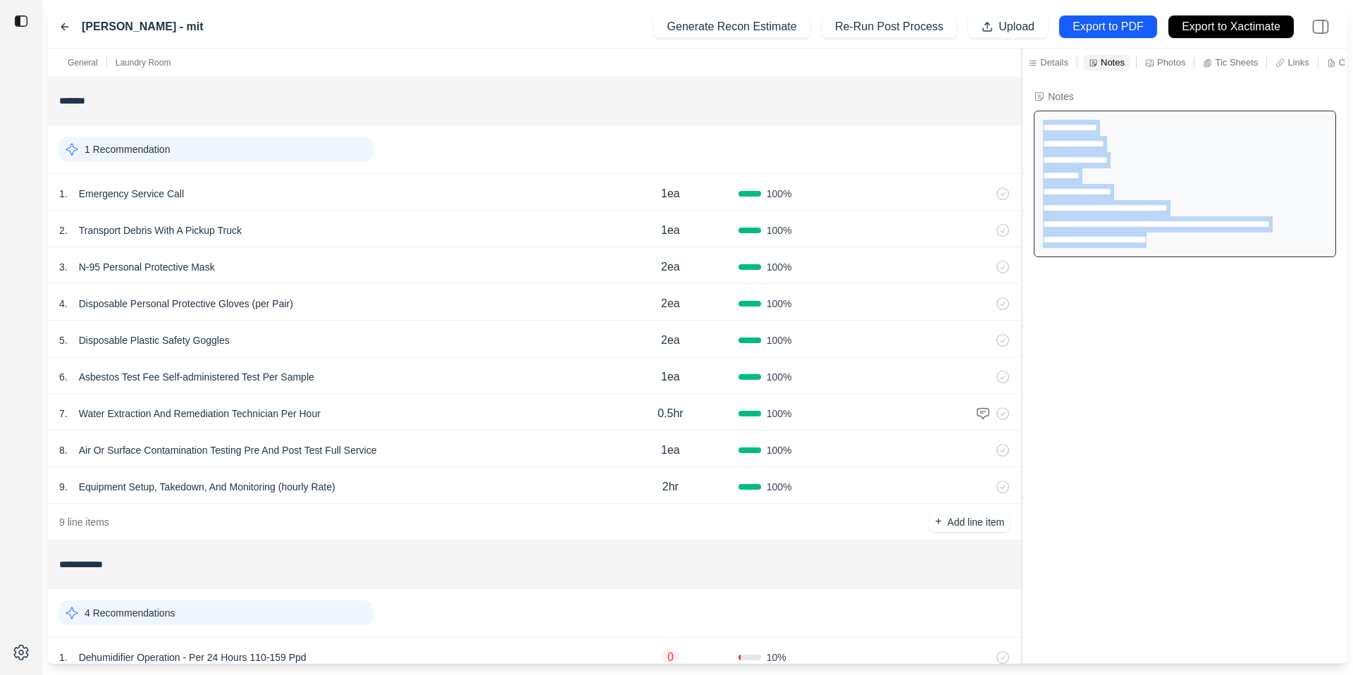
drag, startPoint x: 1173, startPoint y: 242, endPoint x: 1042, endPoint y: 123, distance: 178.1
click at [1042, 123] on div "**********" at bounding box center [1185, 184] width 302 height 147
copy div "**********"
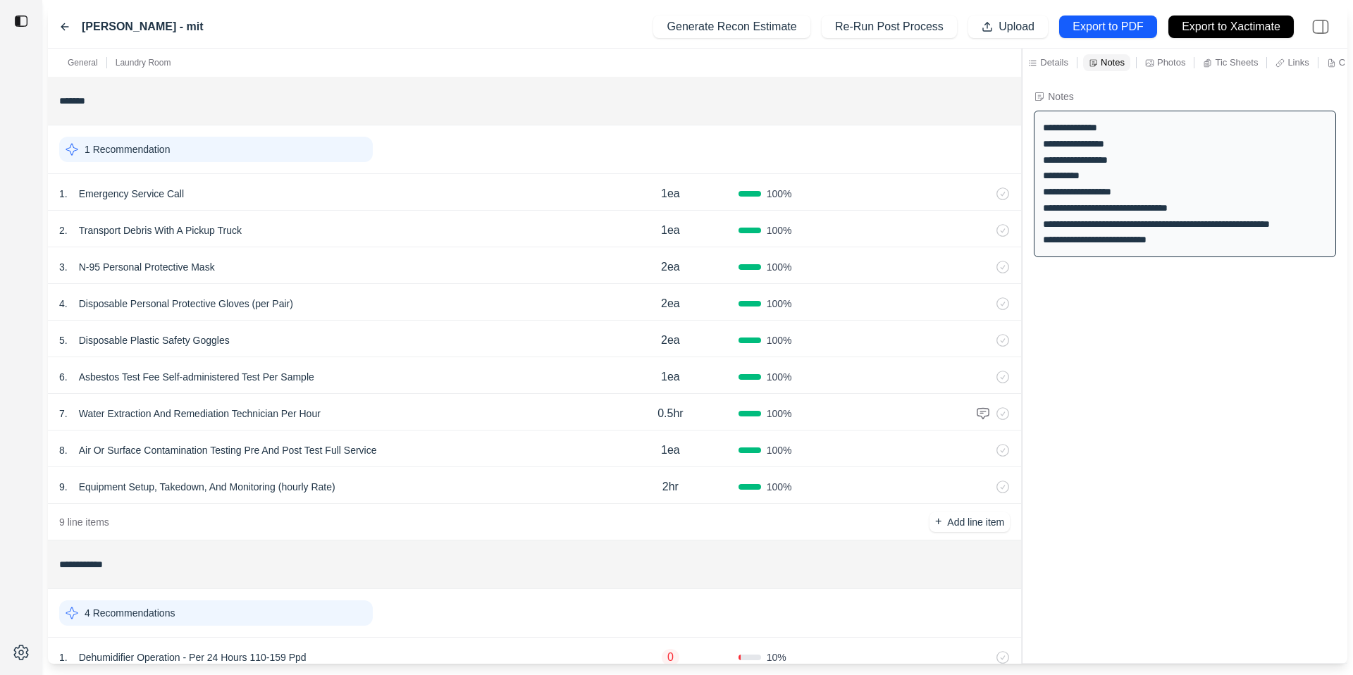
click at [56, 22] on div "reese - mit Generate Recon Estimate Re-Run Post Process Upload Export to PDF Ex…" at bounding box center [698, 27] width 1300 height 43
click at [64, 24] on icon at bounding box center [64, 27] width 7 height 6
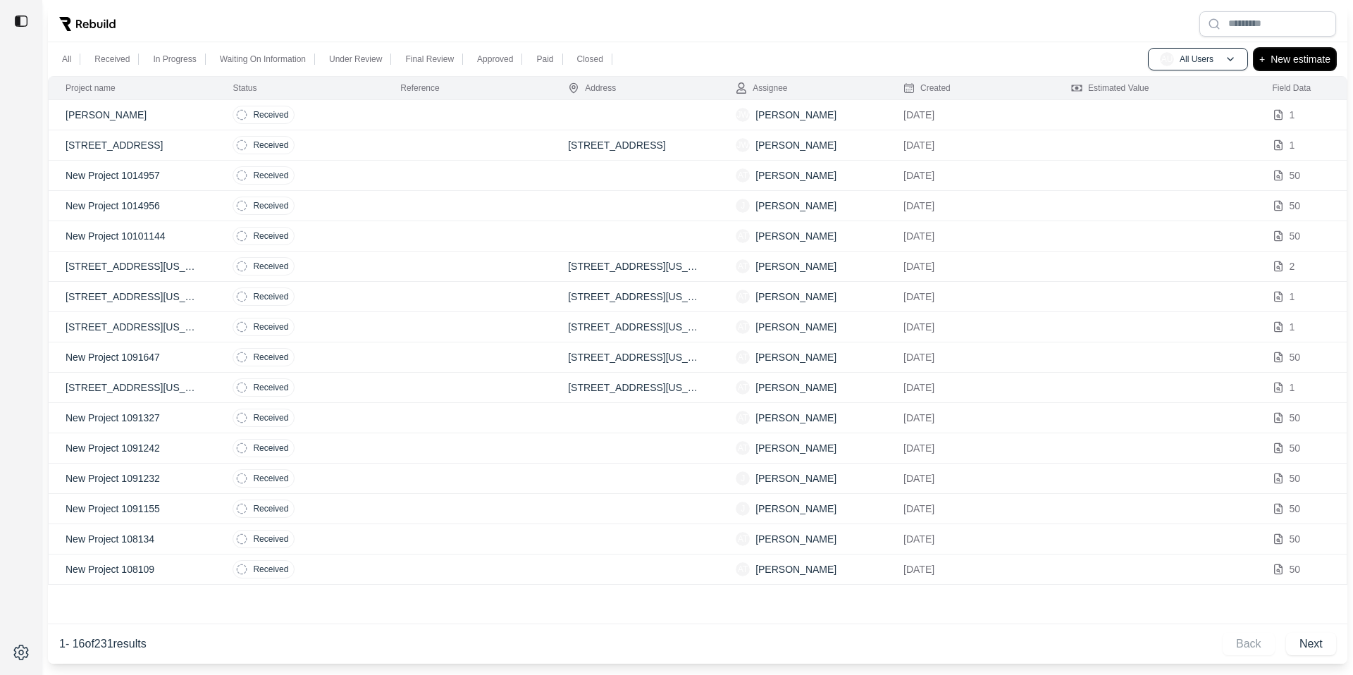
click at [1267, 60] on button "+ New estimate" at bounding box center [1295, 59] width 82 height 23
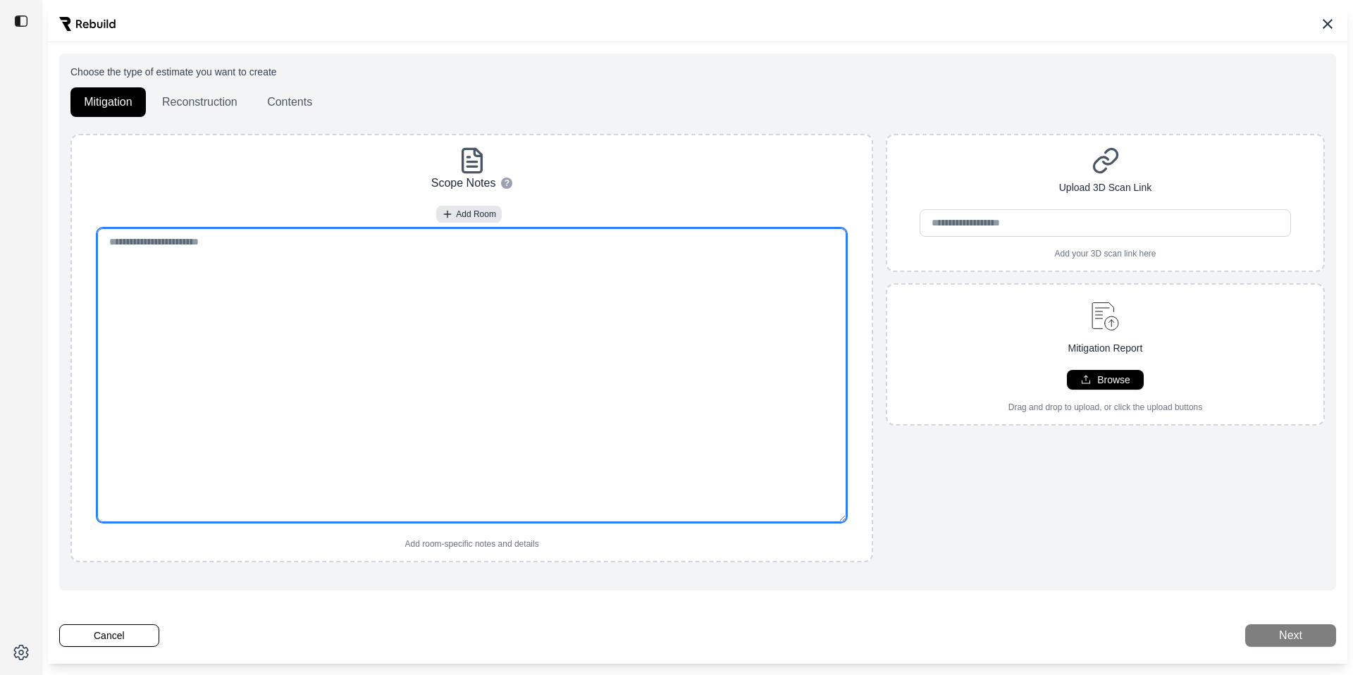
click at [354, 326] on textarea at bounding box center [471, 375] width 749 height 294
paste textarea "**********"
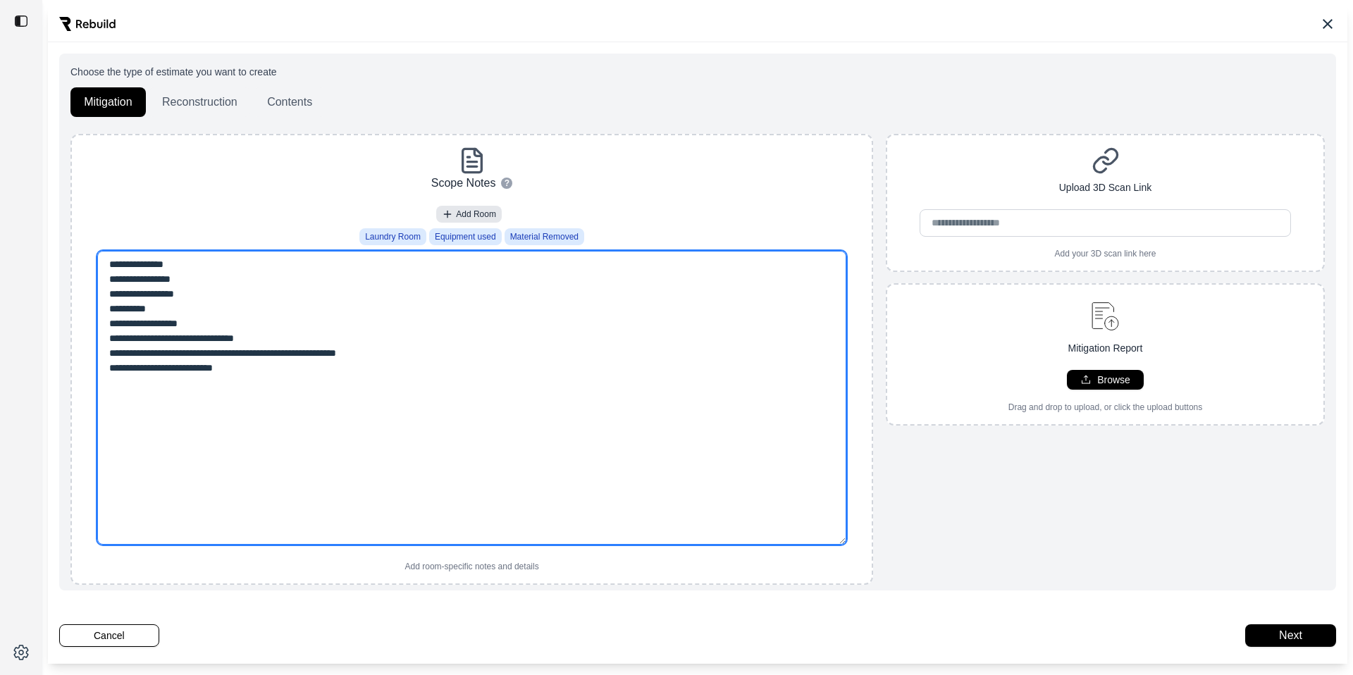
click at [122, 297] on textarea "**********" at bounding box center [471, 398] width 749 height 294
type textarea "**********"
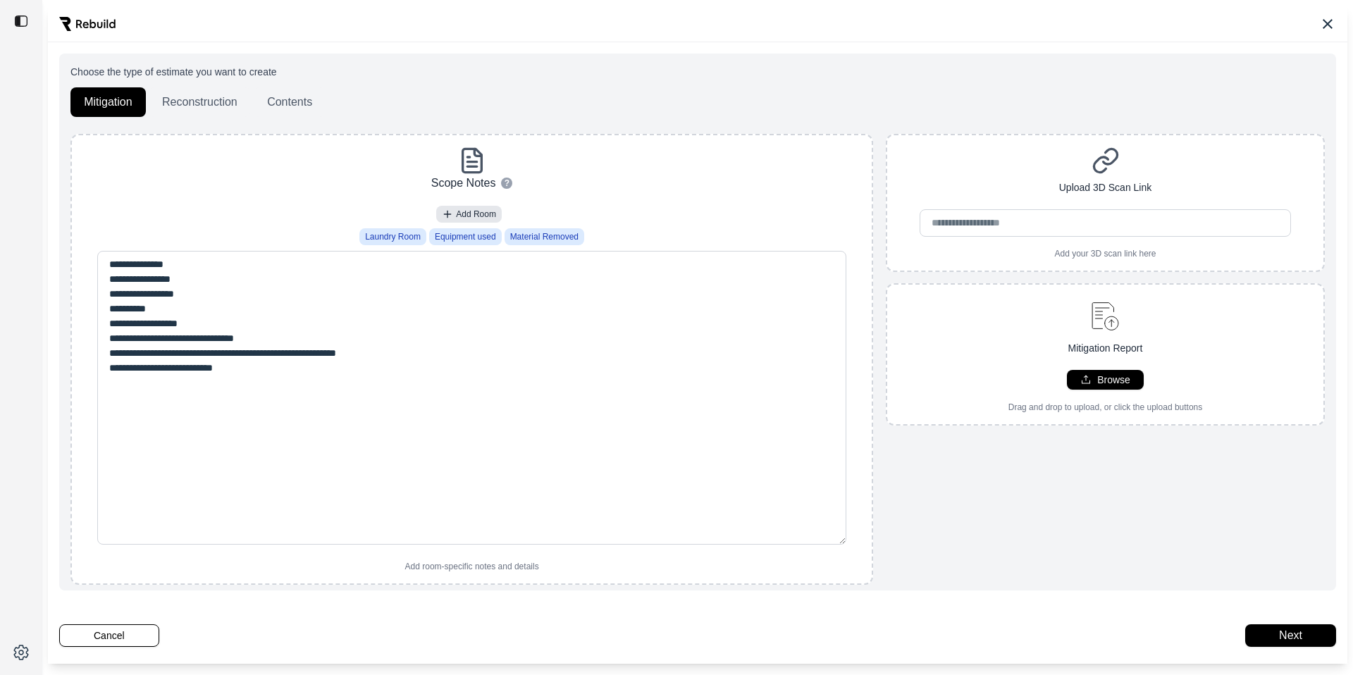
click at [242, 180] on div "**********" at bounding box center [472, 360] width 789 height 426
click at [1304, 642] on button "Next" at bounding box center [1290, 635] width 91 height 23
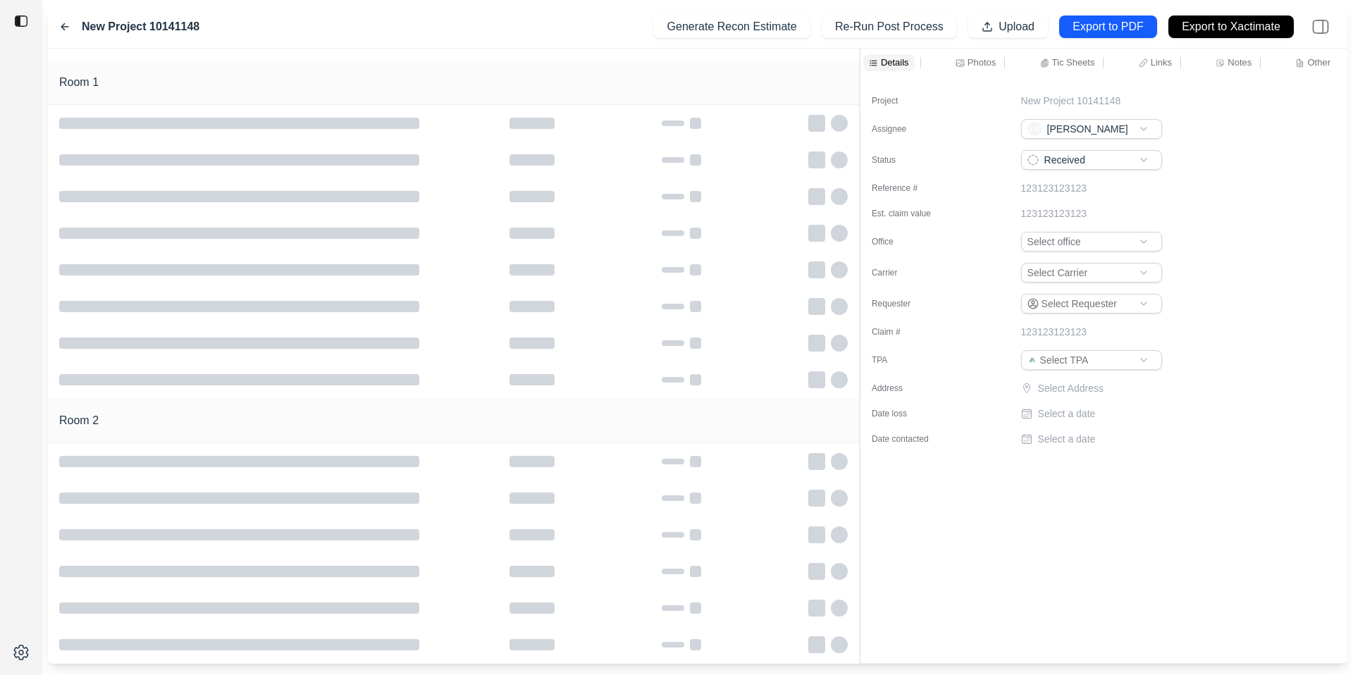
click at [855, 85] on div "Room 1 Room 2 Details Photos Tic Sheets Links Notes Other Project New Project 1…" at bounding box center [698, 356] width 1300 height 615
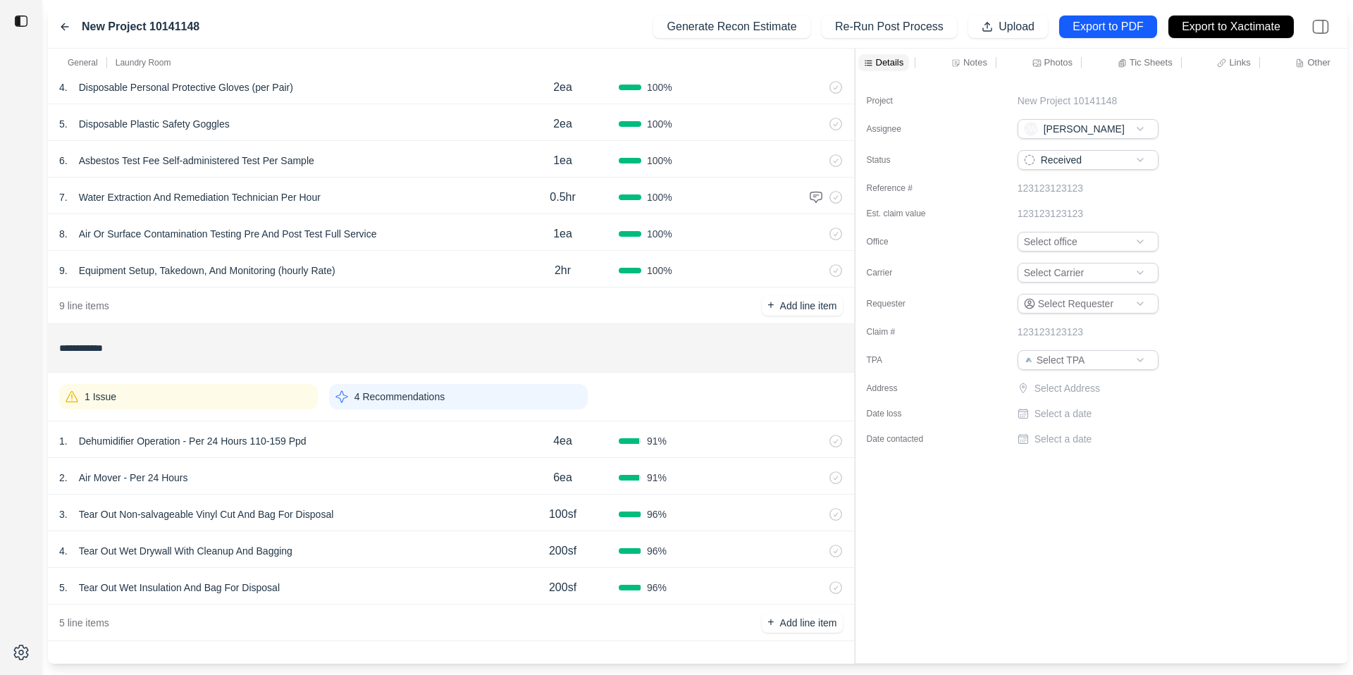
scroll to position [216, 0]
click at [215, 402] on div "1 Issue" at bounding box center [188, 397] width 259 height 25
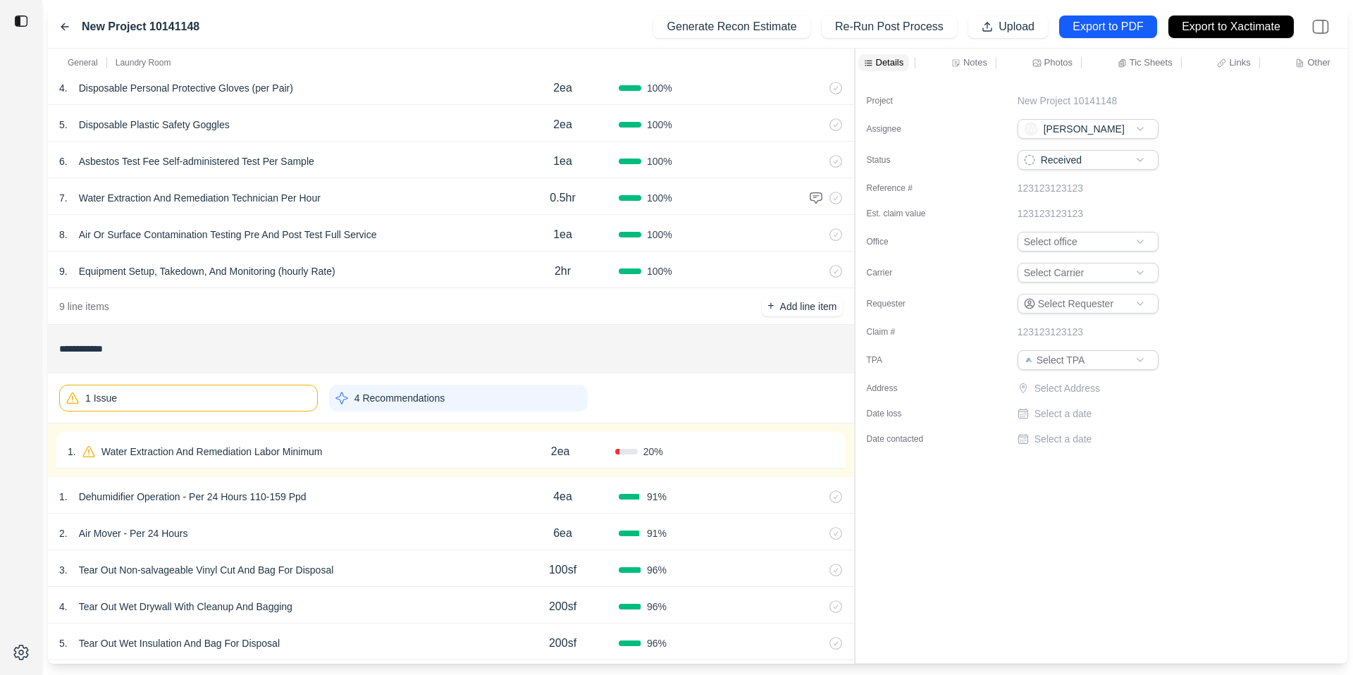
click at [327, 445] on p "Water Extraction And Remediation Labor Minimum" at bounding box center [212, 452] width 233 height 20
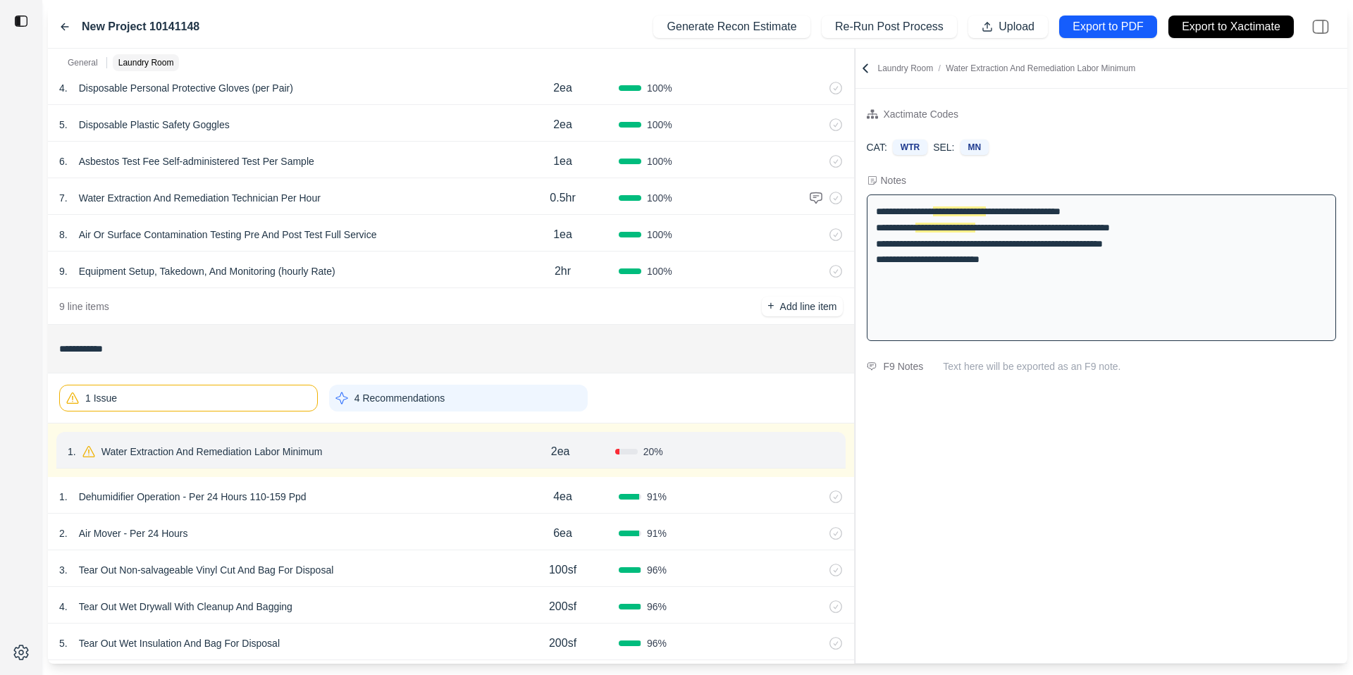
click at [649, 410] on div "1 Issue 4 Recommendations" at bounding box center [451, 398] width 784 height 38
click at [218, 389] on div "1 Issue" at bounding box center [188, 398] width 259 height 27
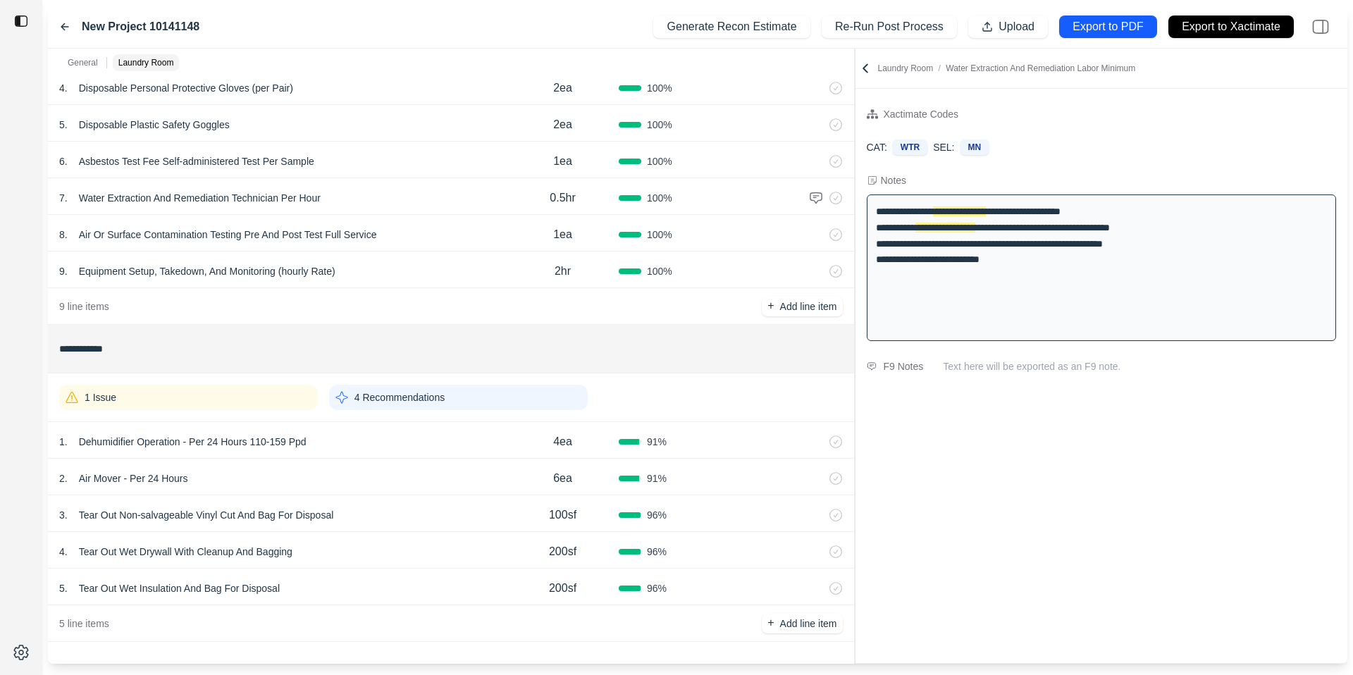
click at [404, 433] on div "1 . Dehumidifier Operation - Per 24 Hours 110-159 Ppd" at bounding box center [283, 442] width 448 height 20
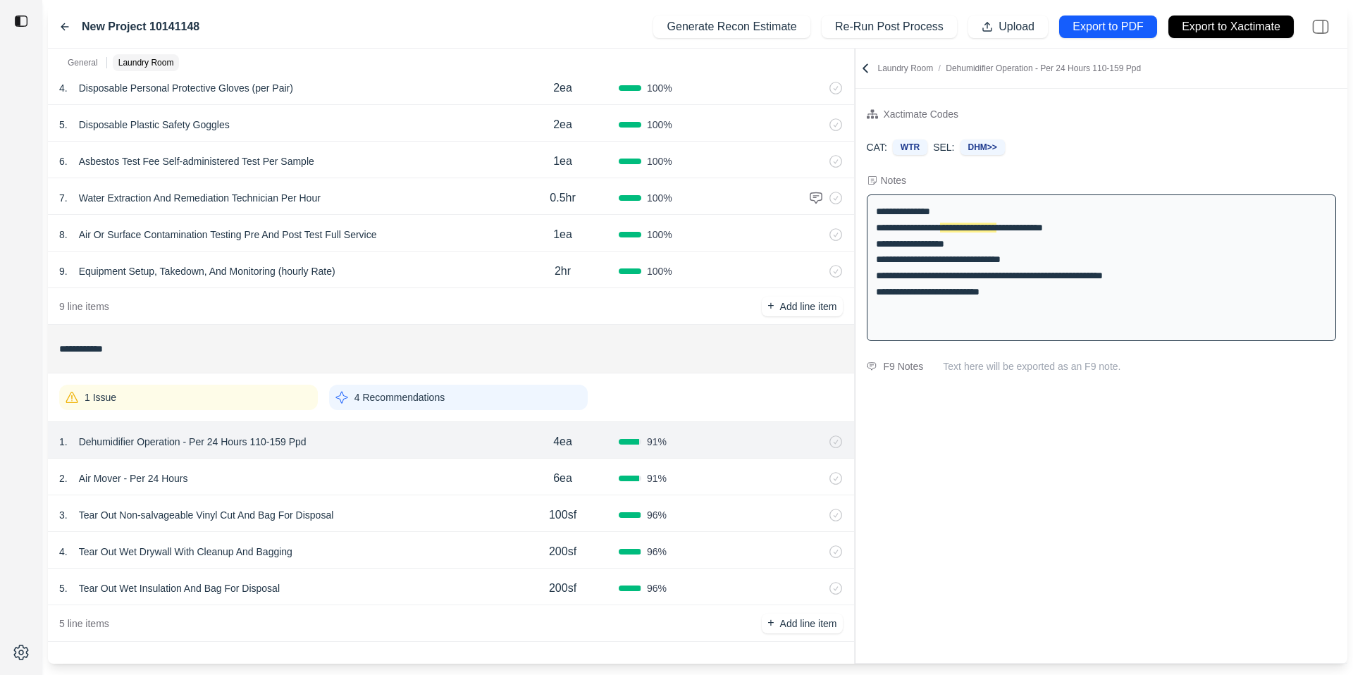
click at [405, 479] on div "2 . Air Mover - Per 24 Hours" at bounding box center [283, 479] width 448 height 20
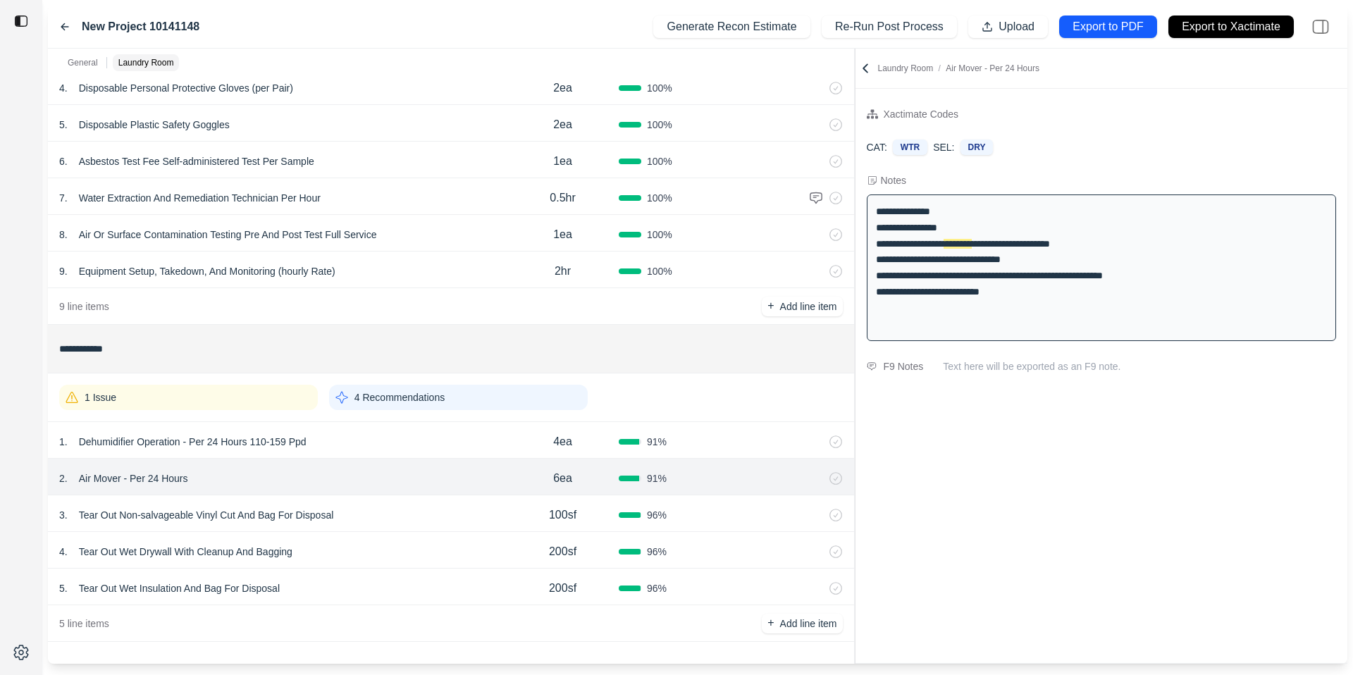
click at [414, 507] on div "3 . Tear Out Non-salvageable Vinyl Cut And Bag For Disposal" at bounding box center [283, 515] width 448 height 20
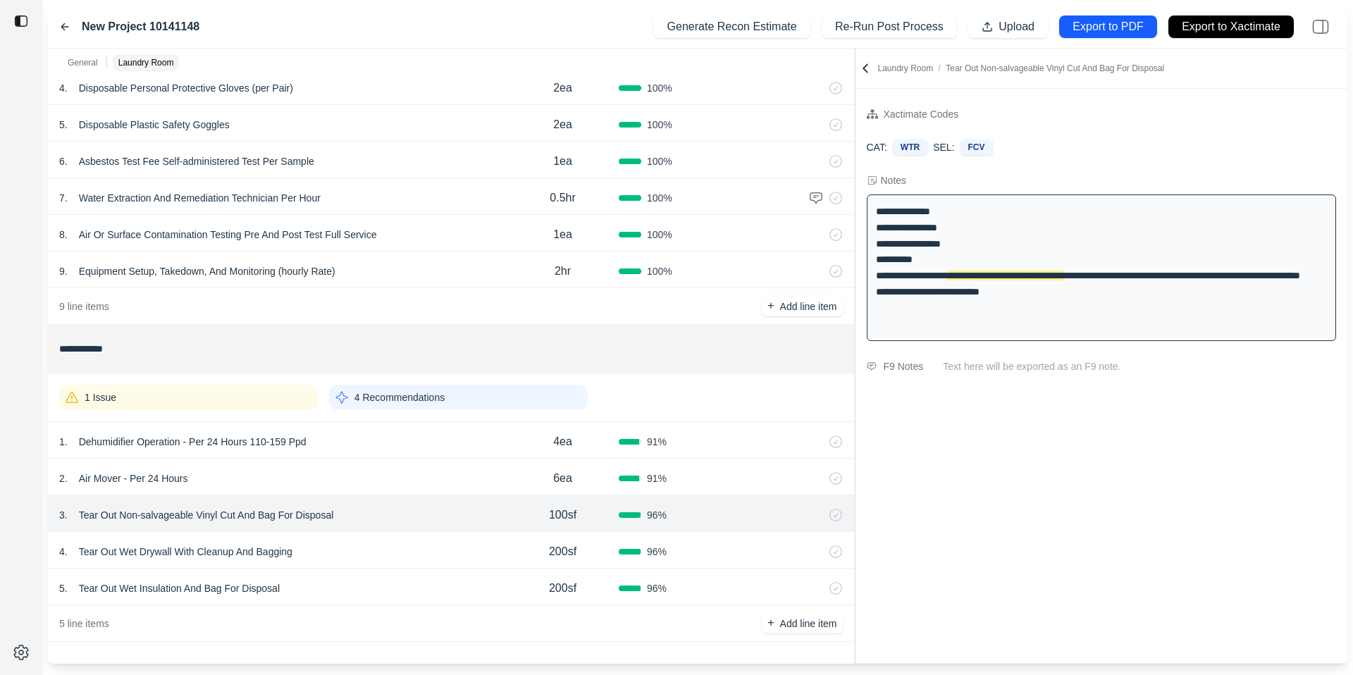
click at [424, 547] on div "4 . Tear Out Wet Drywall With Cleanup And Bagging" at bounding box center [283, 552] width 448 height 20
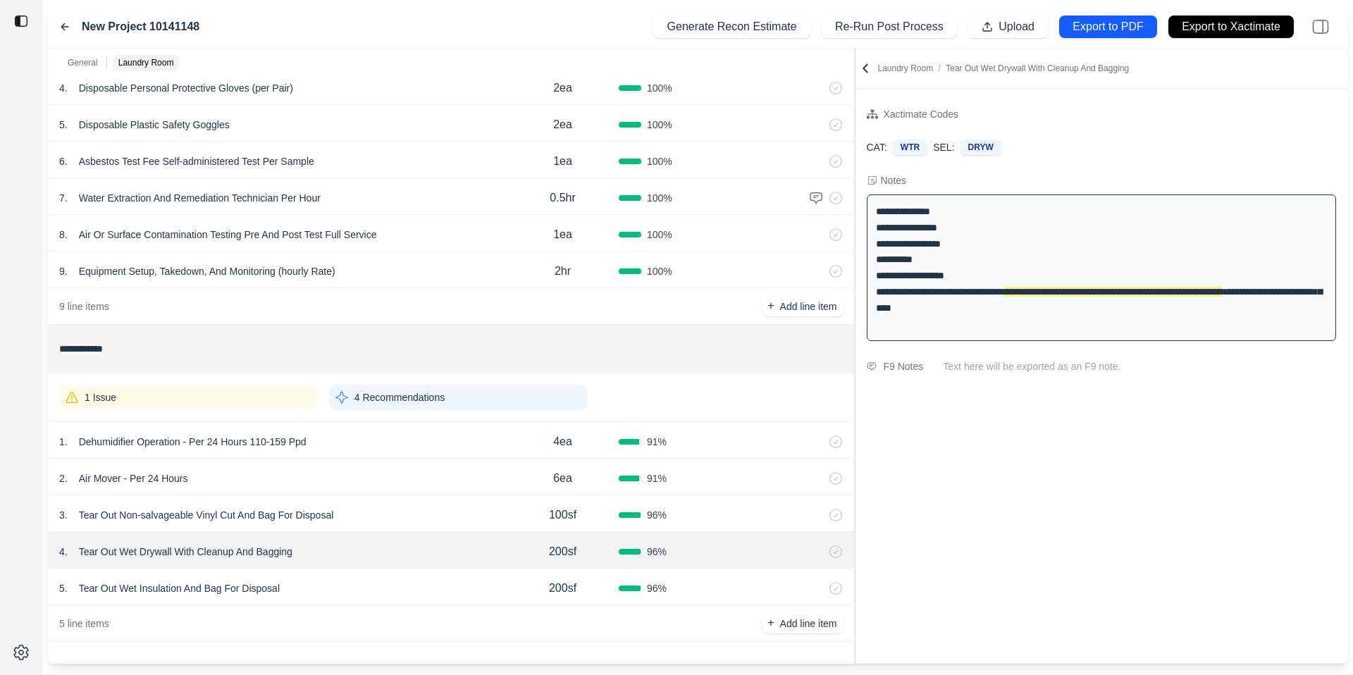
click at [424, 588] on div "5 . Tear Out Wet Insulation And Bag For Disposal" at bounding box center [283, 589] width 448 height 20
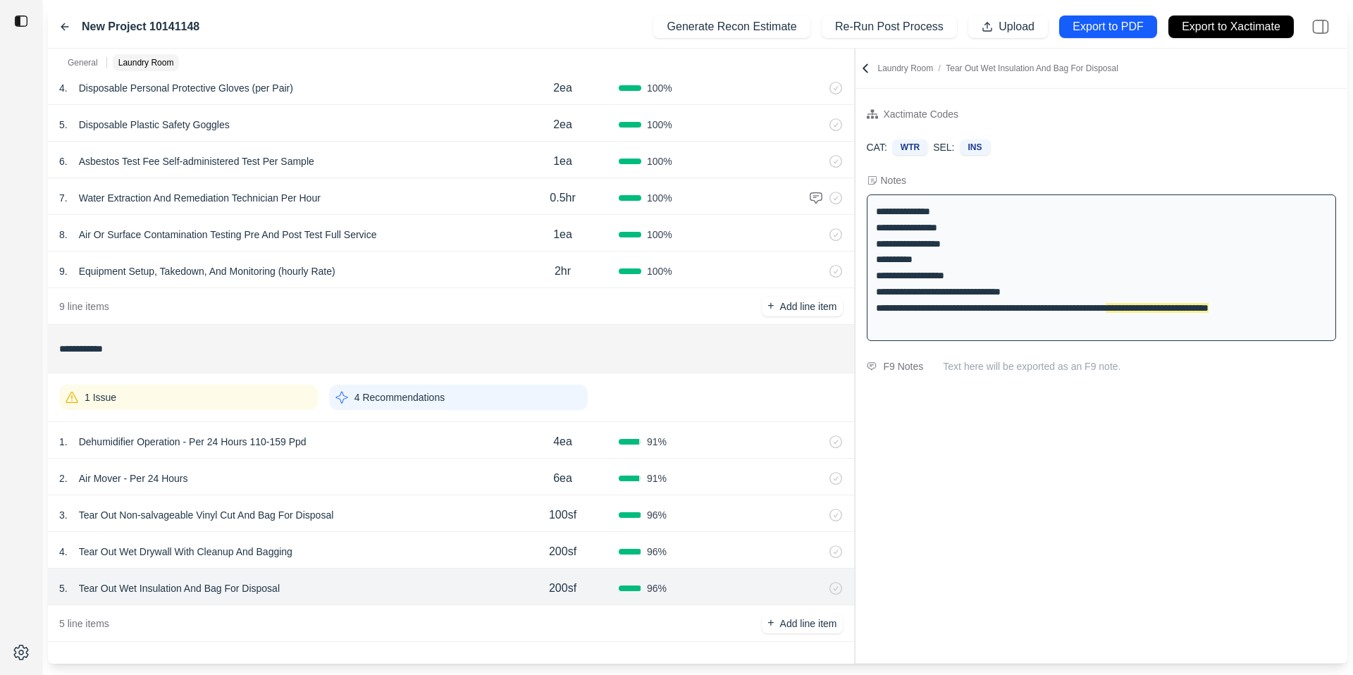
click at [425, 553] on div "4 . Tear Out Wet Drywall With Cleanup And Bagging" at bounding box center [283, 552] width 448 height 20
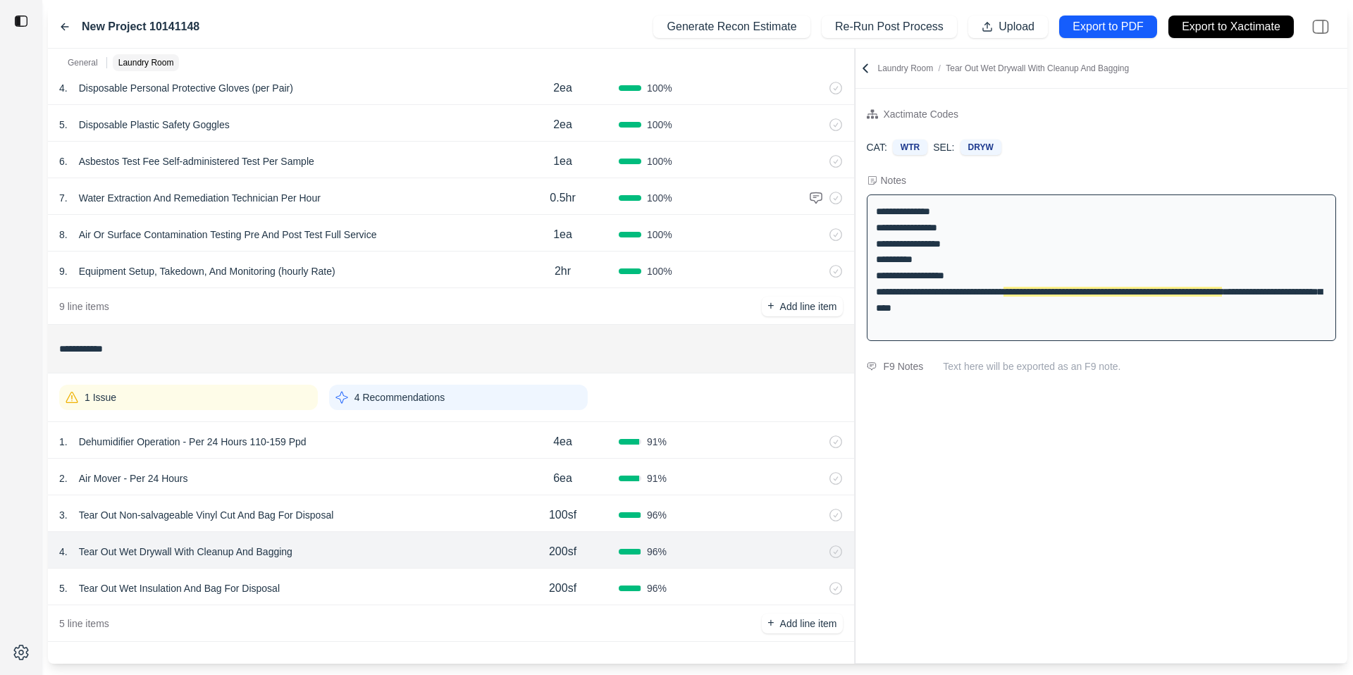
click at [425, 523] on div "3 . Tear Out Non-salvageable Vinyl Cut And Bag For Disposal" at bounding box center [283, 515] width 448 height 20
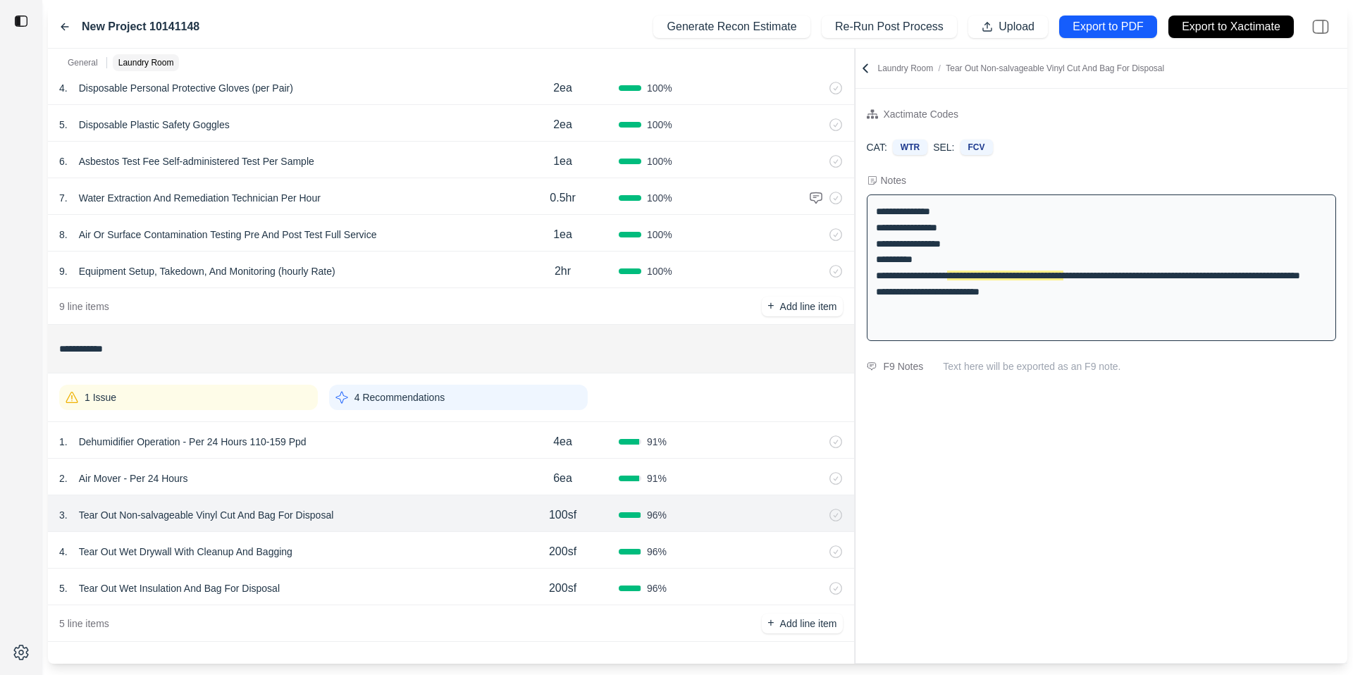
click at [426, 496] on div "3 . Tear Out Non-salvageable Vinyl Cut And Bag For Disposal 100sf 96 %" at bounding box center [451, 513] width 806 height 37
click at [437, 467] on div "2 . Air Mover - Per 24 Hours 6ea 91 %" at bounding box center [451, 477] width 806 height 37
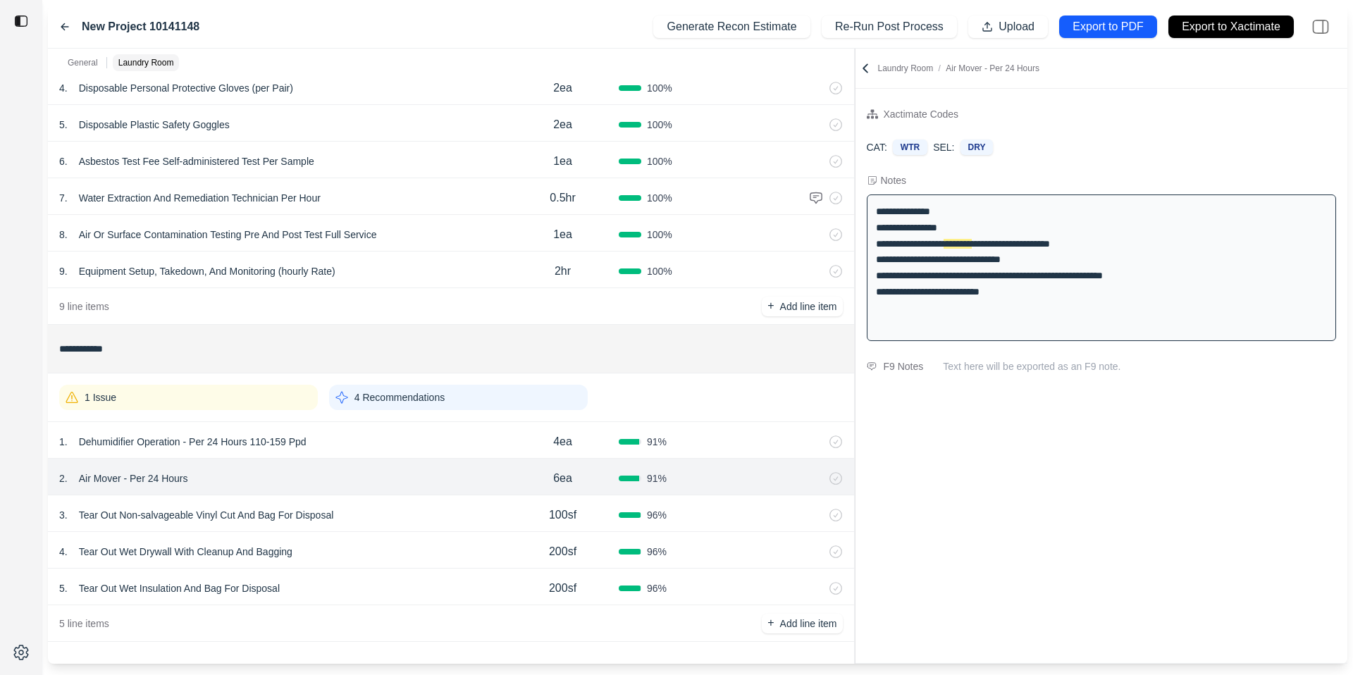
click at [447, 437] on div "1 . Dehumidifier Operation - Per 24 Hours 110-159 Ppd" at bounding box center [283, 442] width 448 height 20
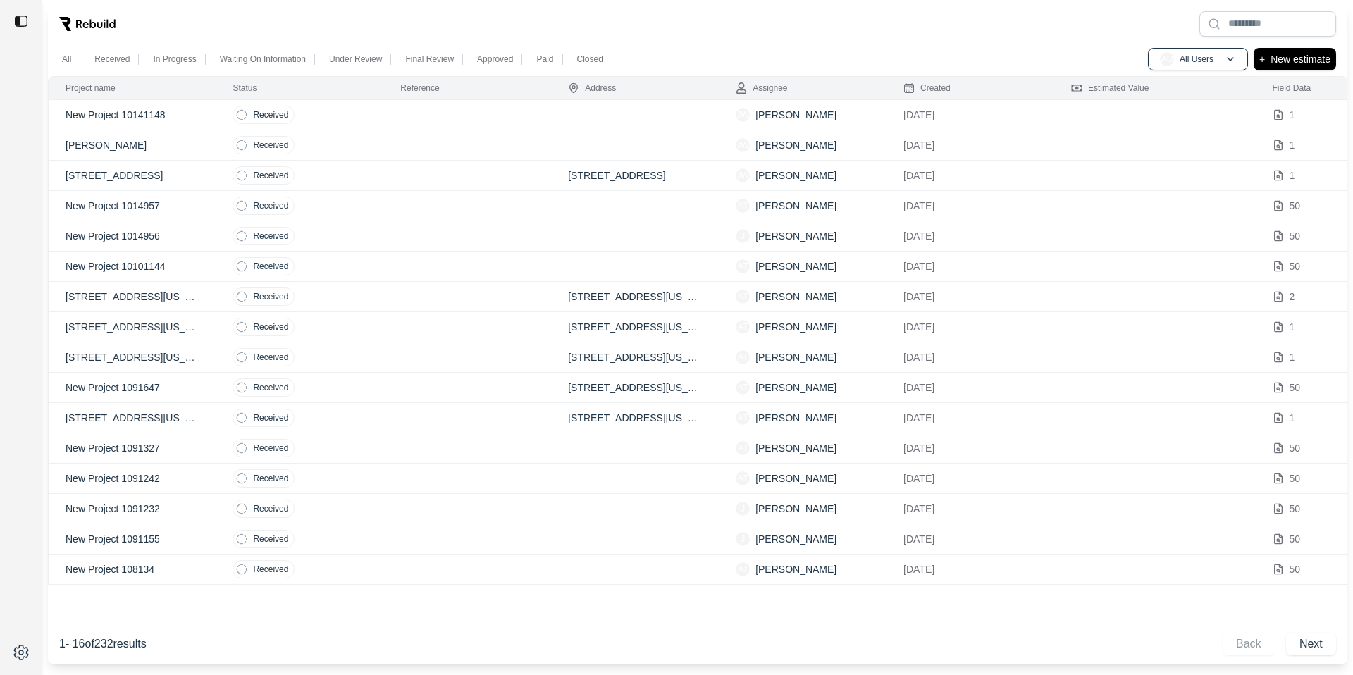
click at [350, 135] on td "Received" at bounding box center [300, 145] width 168 height 30
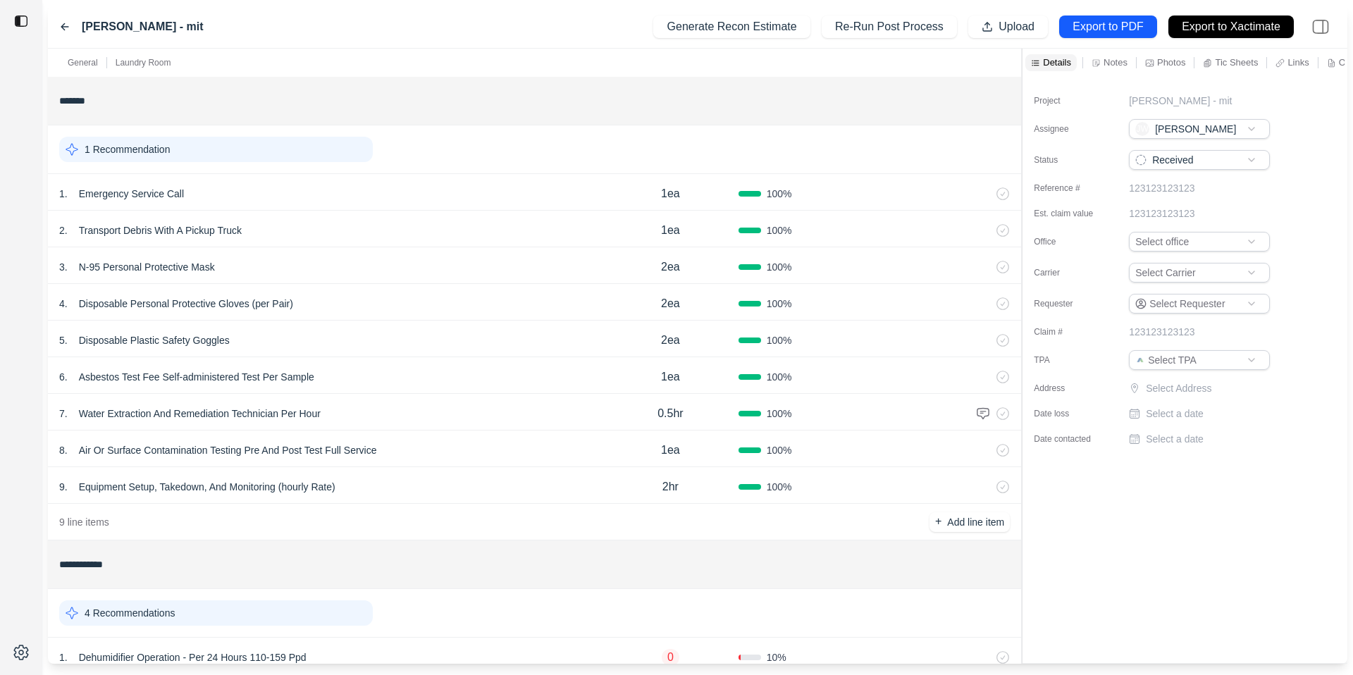
click at [61, 23] on icon at bounding box center [64, 26] width 11 height 11
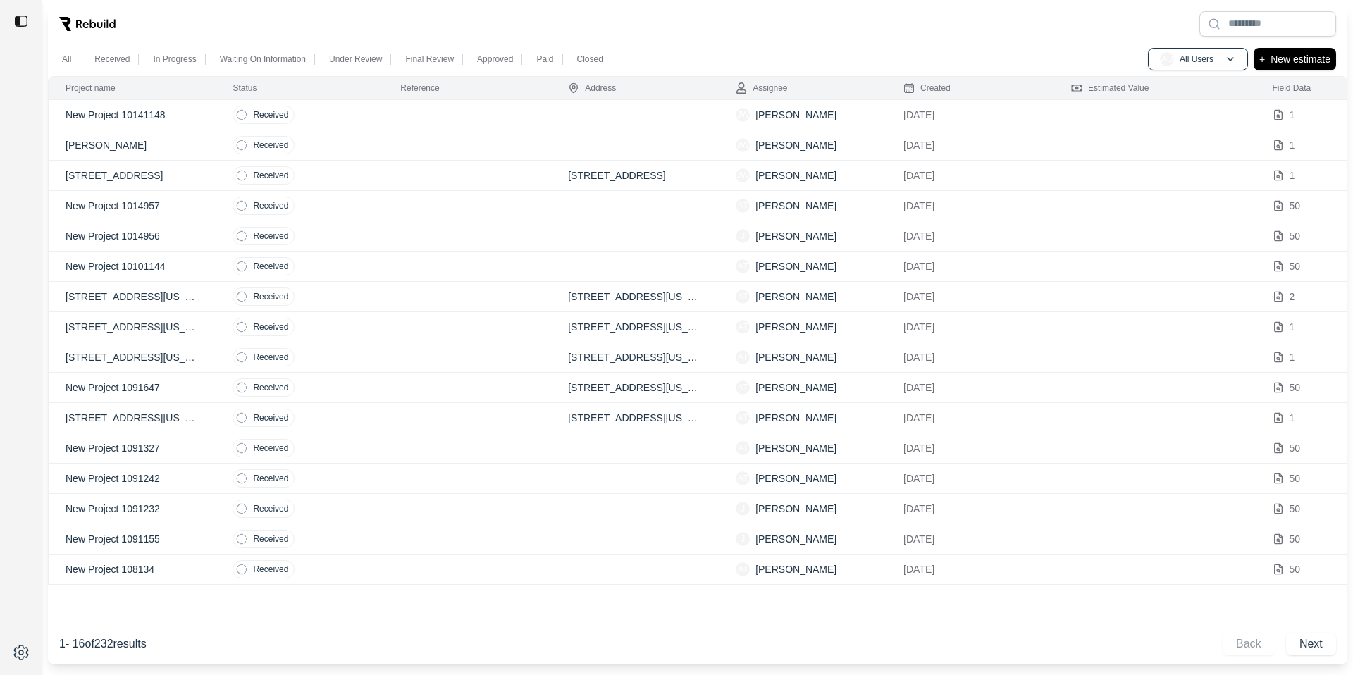
click at [374, 103] on td "Received" at bounding box center [300, 115] width 168 height 30
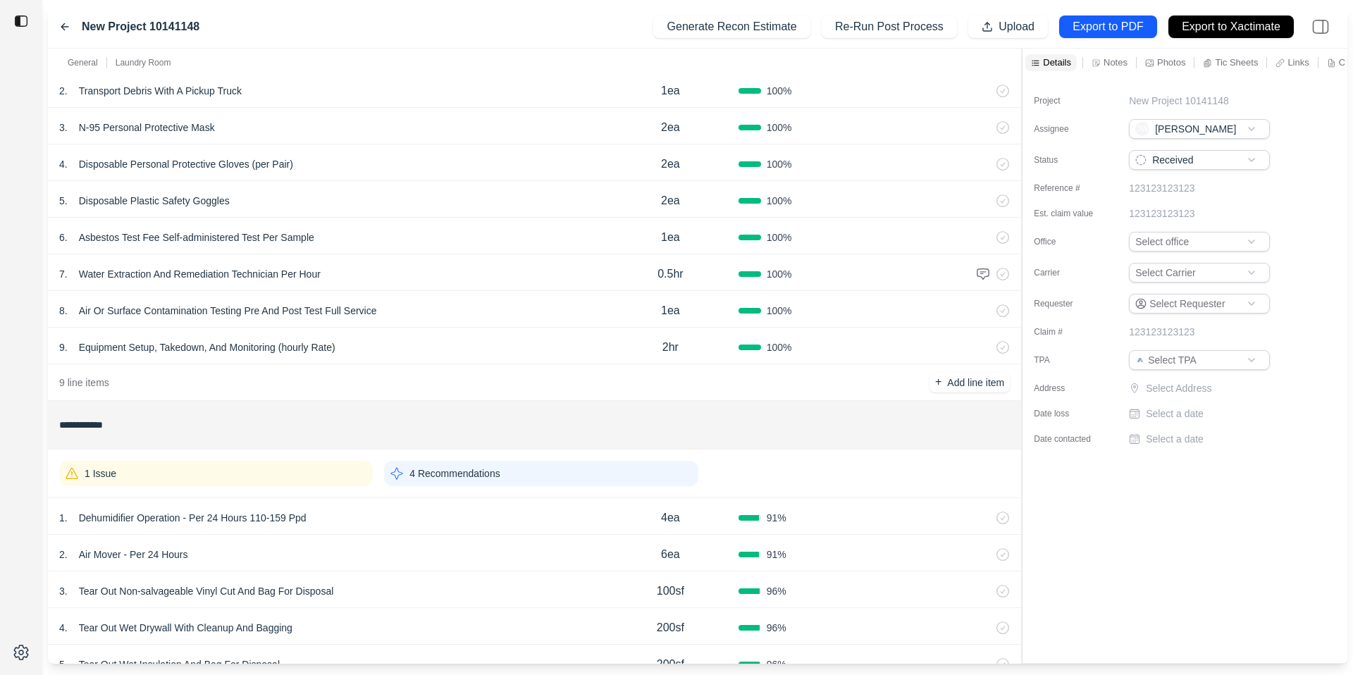
scroll to position [216, 0]
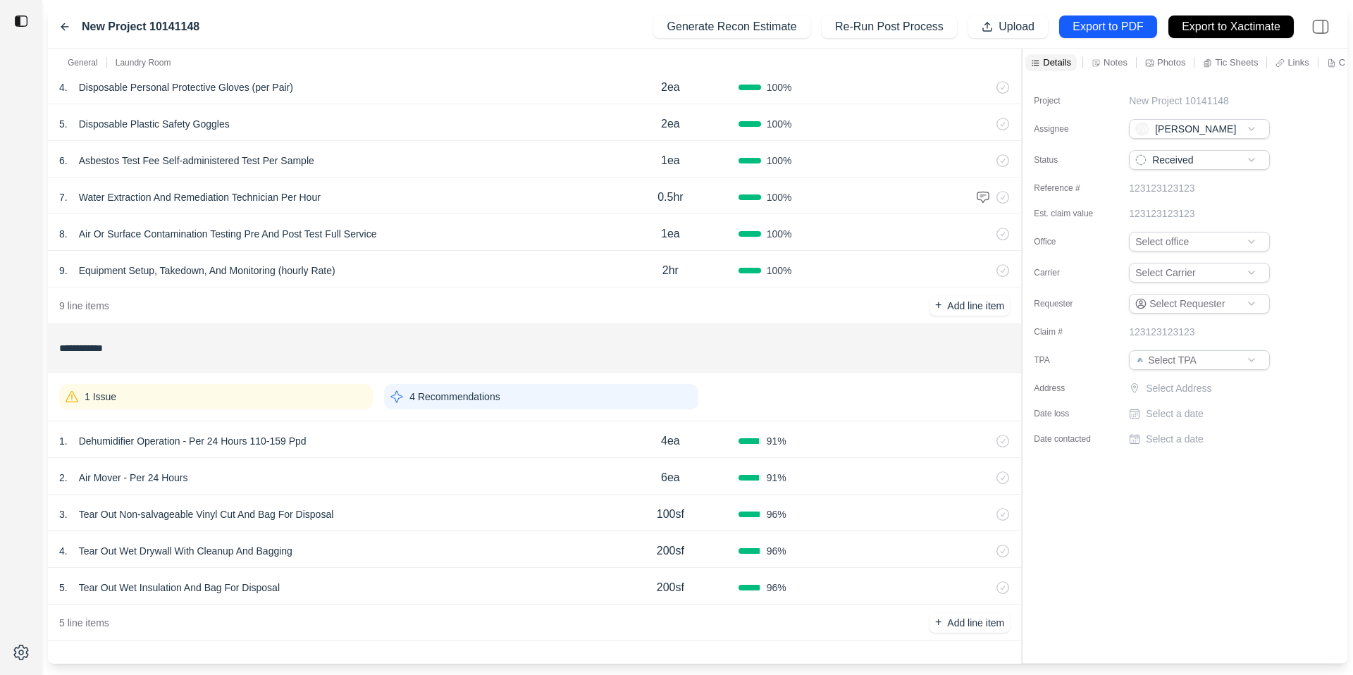
click at [276, 405] on div "1 Issue" at bounding box center [216, 396] width 314 height 25
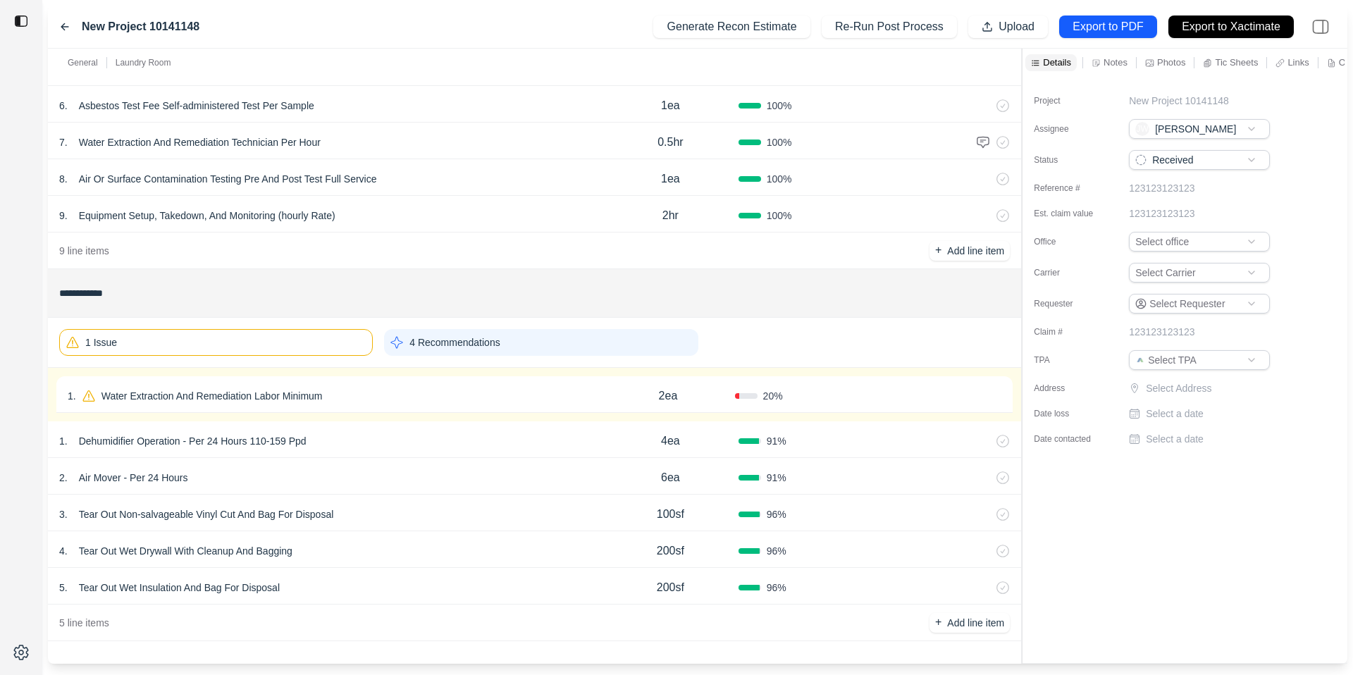
scroll to position [271, 0]
click at [424, 387] on div "1 . Water Extraction And Remediation Labor Minimum" at bounding box center [334, 397] width 533 height 20
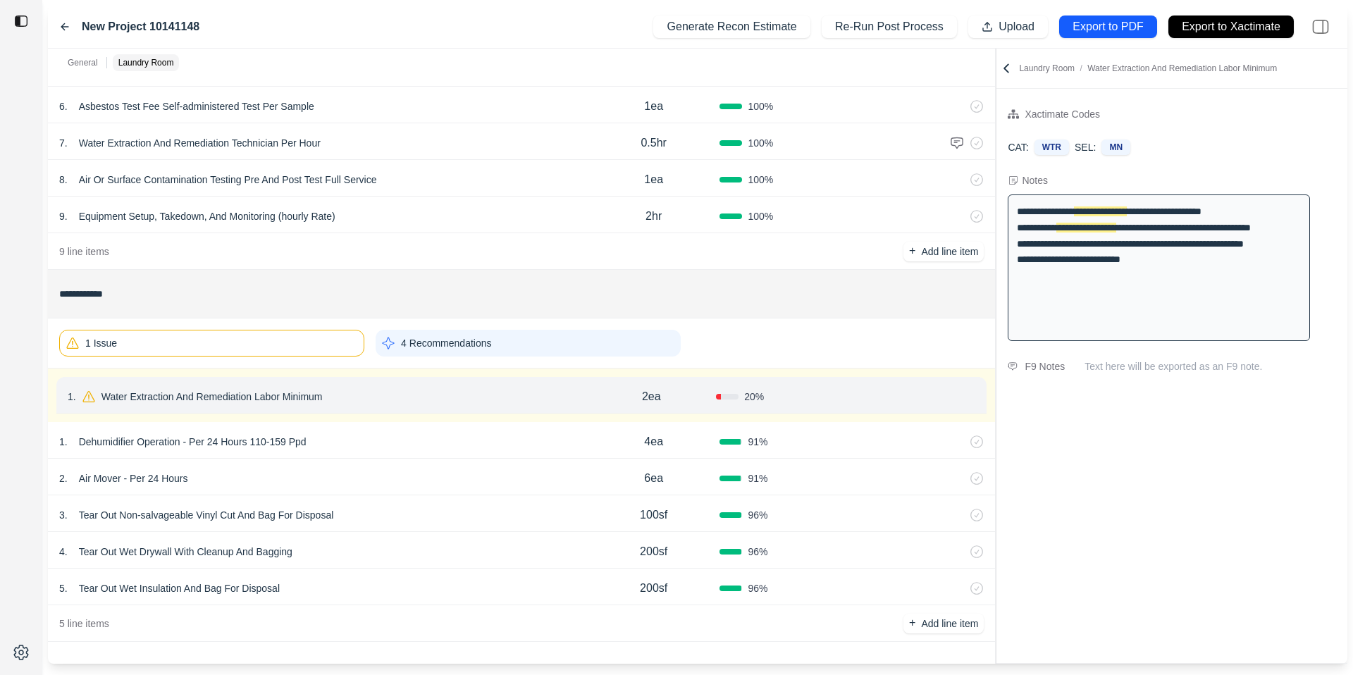
click at [849, 171] on div "**********" at bounding box center [698, 356] width 1300 height 615
